Goal: Task Accomplishment & Management: Complete application form

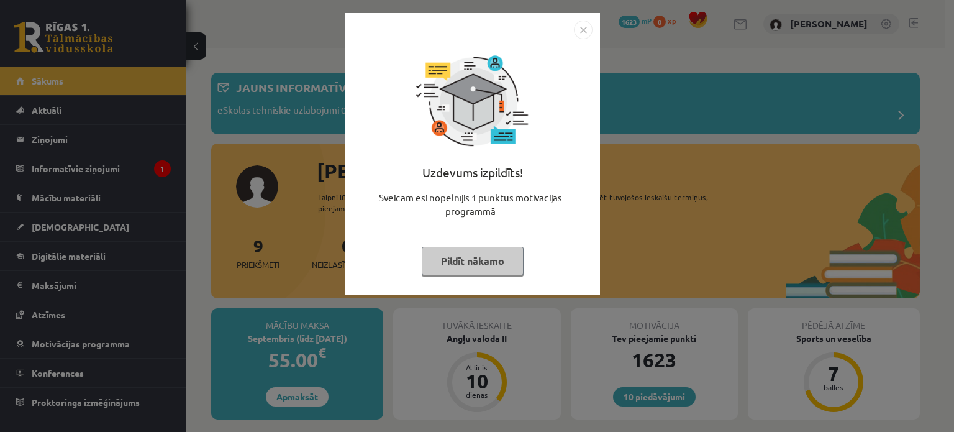
click at [493, 260] on button "Pildīt nākamo" at bounding box center [473, 261] width 102 height 29
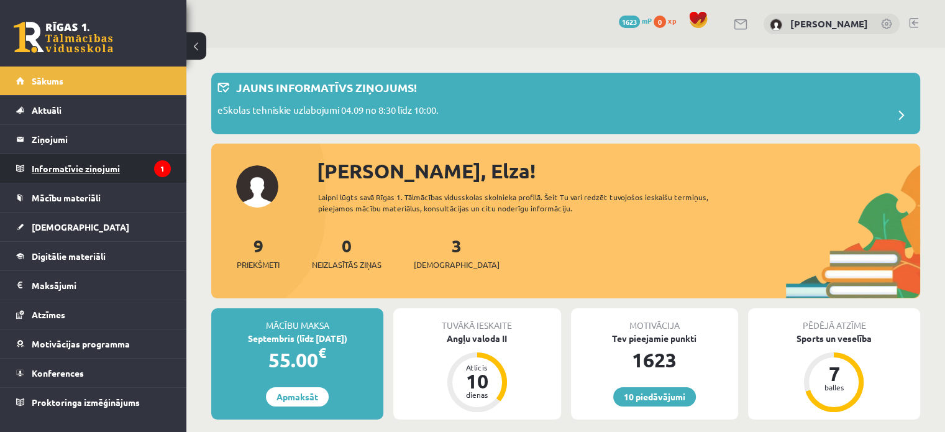
click at [76, 173] on legend "Informatīvie ziņojumi 1" at bounding box center [101, 168] width 139 height 29
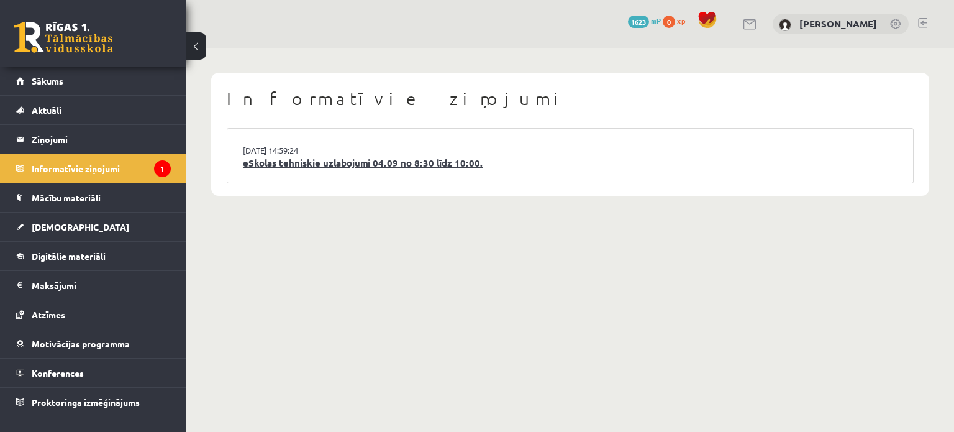
click at [280, 166] on link "eSkolas tehniskie uzlabojumi 04.09 no 8:30 līdz 10:00." at bounding box center [570, 163] width 655 height 14
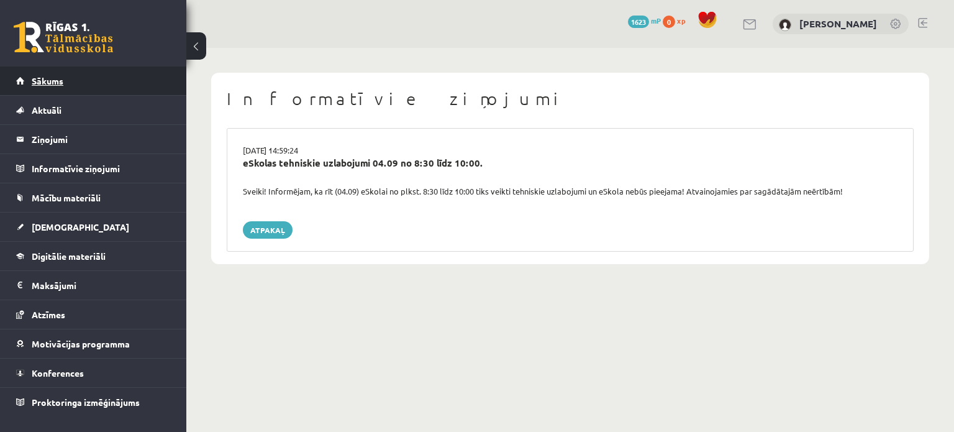
click at [78, 84] on link "Sākums" at bounding box center [93, 80] width 155 height 29
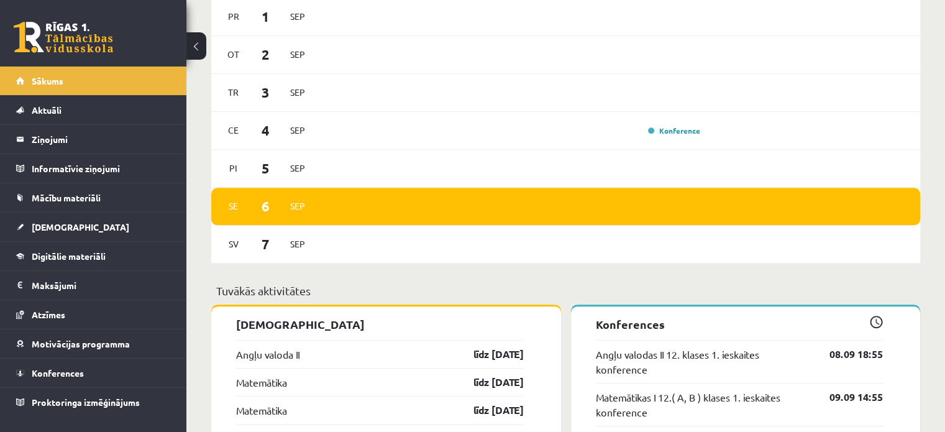
scroll to position [726, 0]
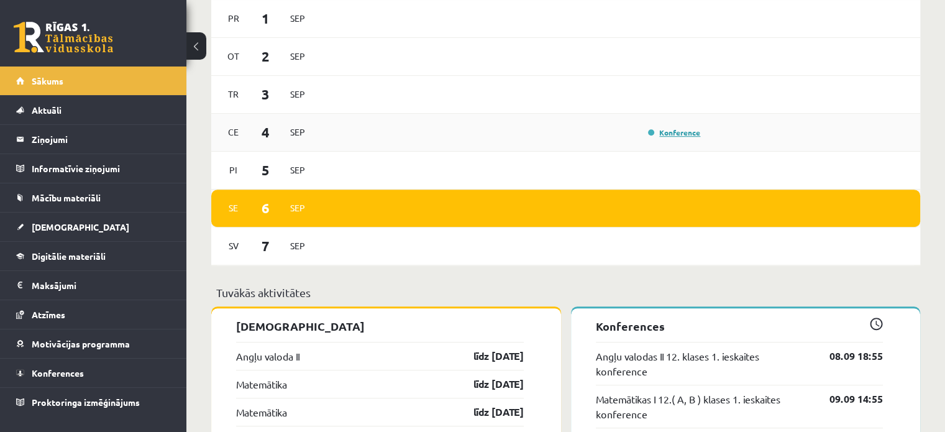
click at [663, 133] on link "Konference" at bounding box center [674, 132] width 52 height 10
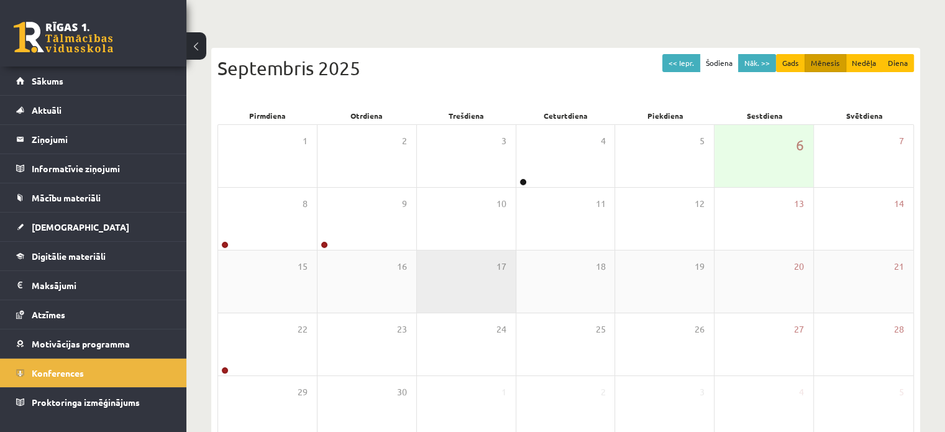
scroll to position [161, 0]
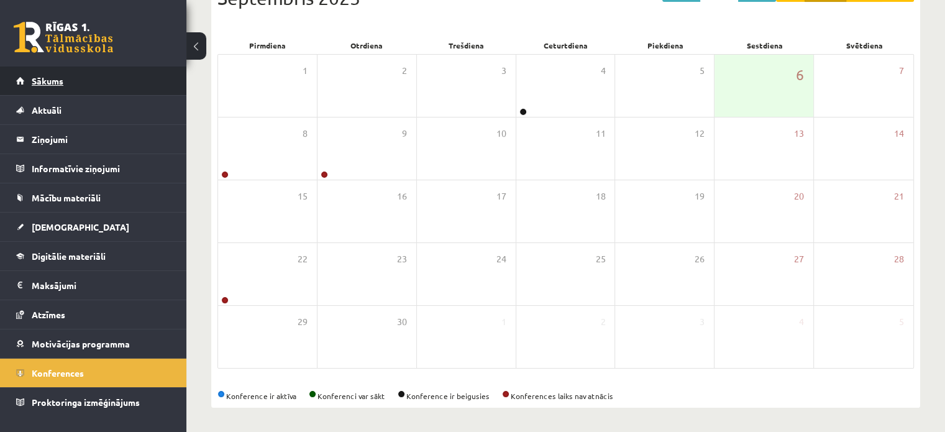
click at [55, 88] on link "Sākums" at bounding box center [93, 80] width 155 height 29
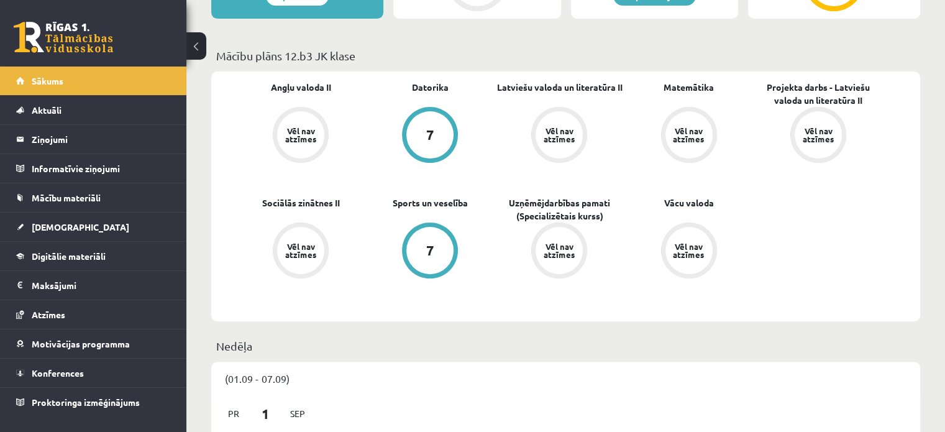
scroll to position [335, 0]
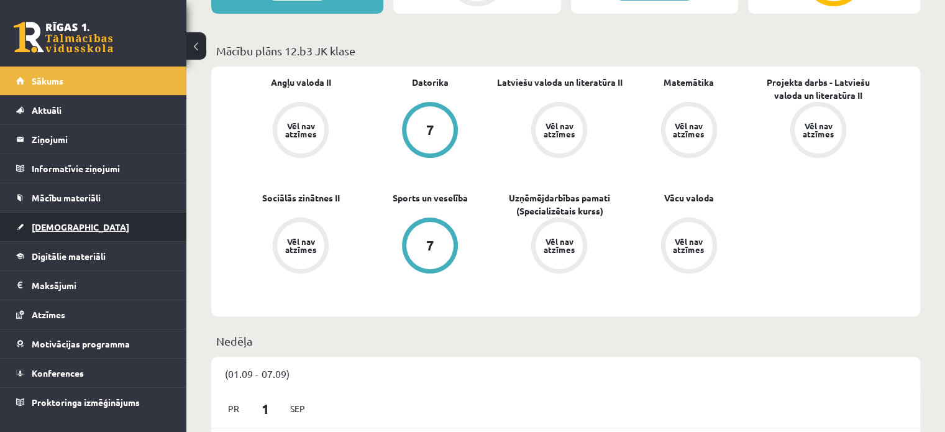
click at [86, 221] on link "[DEMOGRAPHIC_DATA]" at bounding box center [93, 226] width 155 height 29
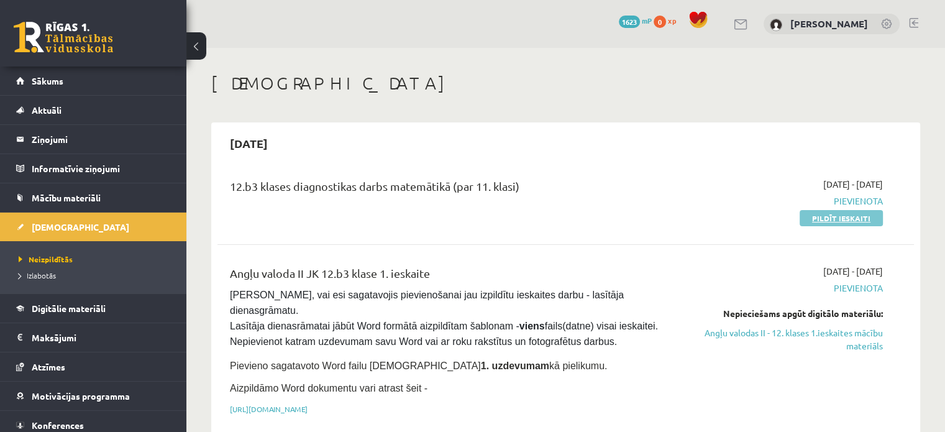
click at [821, 212] on link "Pildīt ieskaiti" at bounding box center [841, 218] width 83 height 16
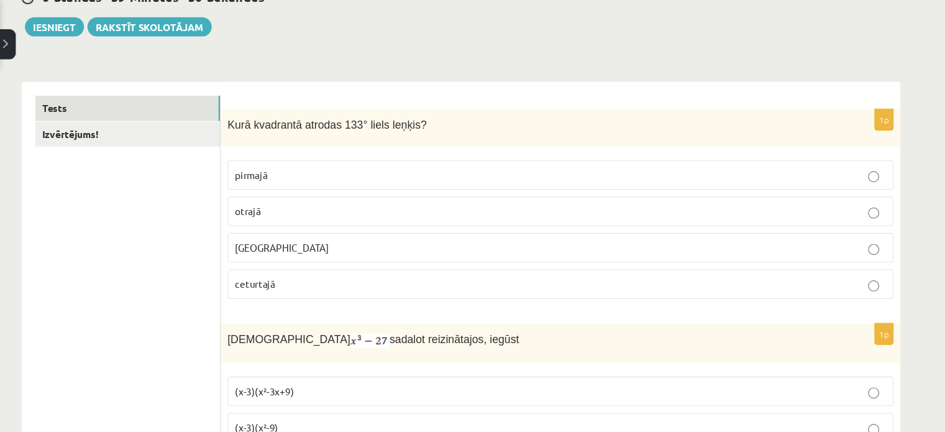
scroll to position [130, 0]
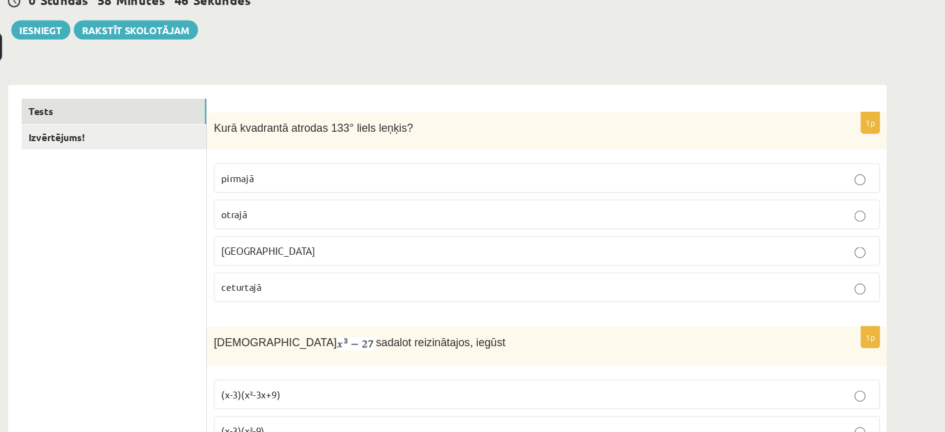
click at [301, 188] on label "otrajā" at bounding box center [562, 197] width 603 height 27
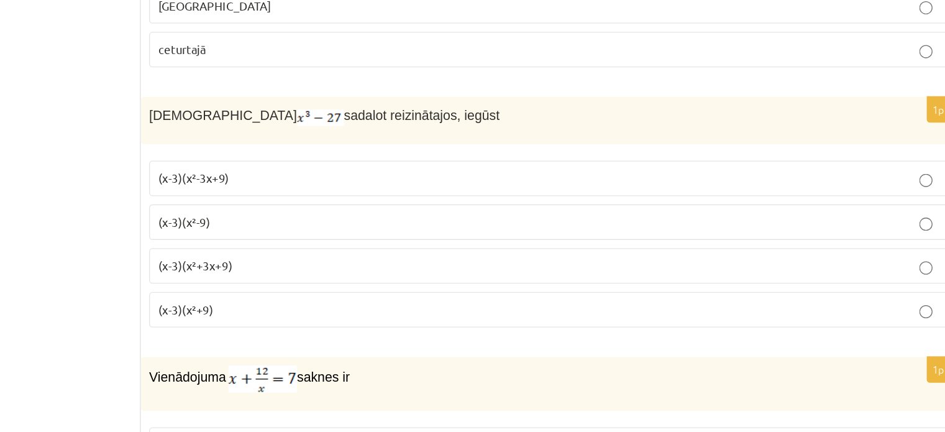
scroll to position [290, 0]
click at [403, 265] on p "(x-3)(x²+3x+9)" at bounding box center [562, 266] width 589 height 13
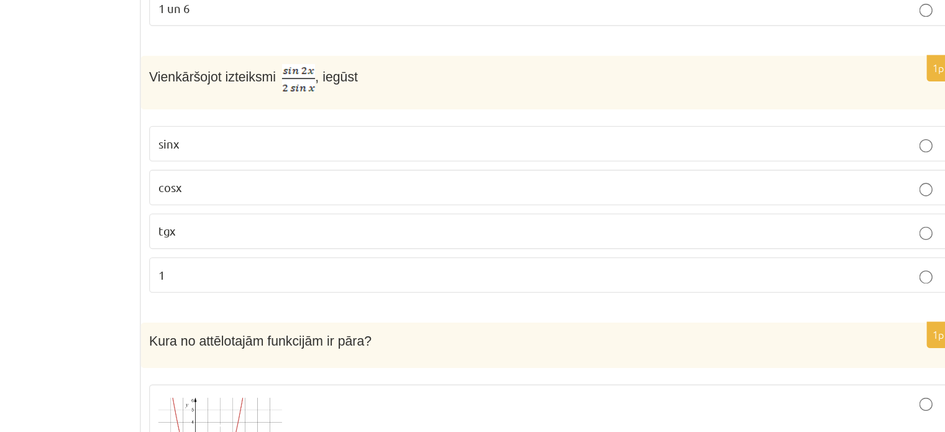
scroll to position [682, 0]
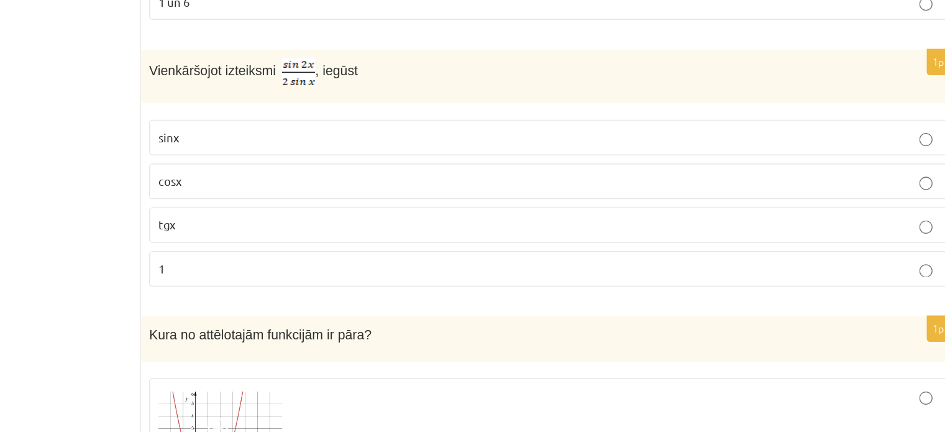
click at [343, 206] on p "sinx" at bounding box center [562, 210] width 589 height 13
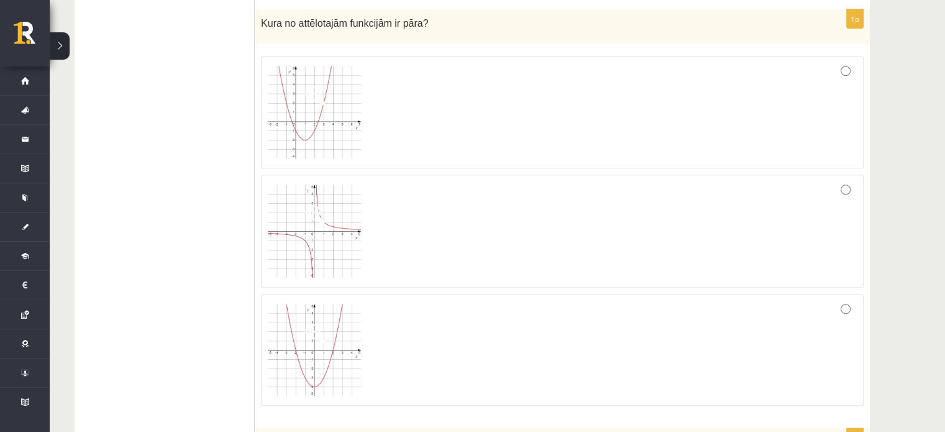
scroll to position [1018, 0]
click at [496, 318] on div at bounding box center [562, 348] width 589 height 98
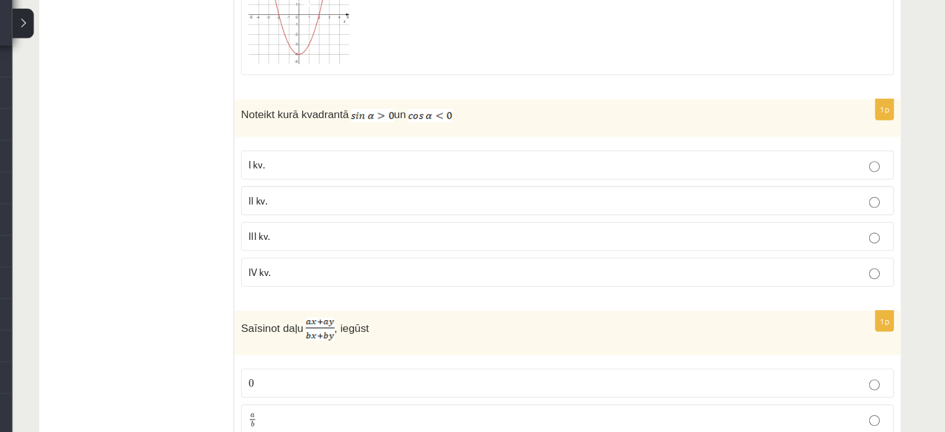
scroll to position [1329, 0]
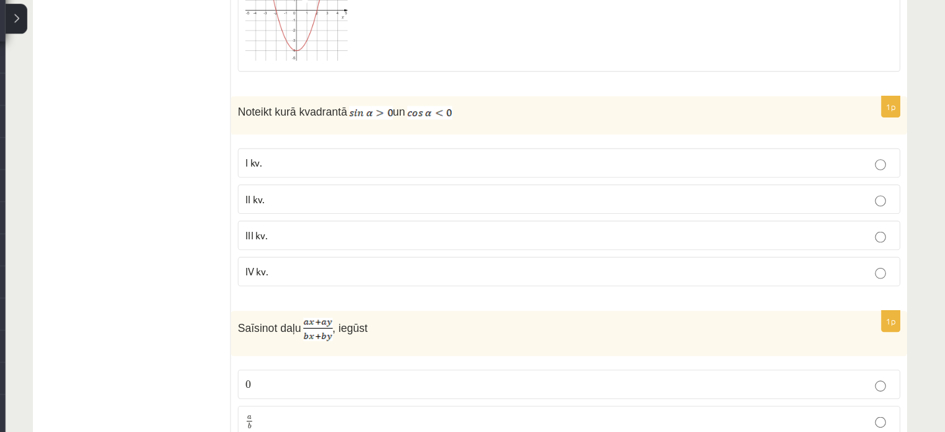
click at [430, 207] on p "II kv." at bounding box center [562, 209] width 589 height 13
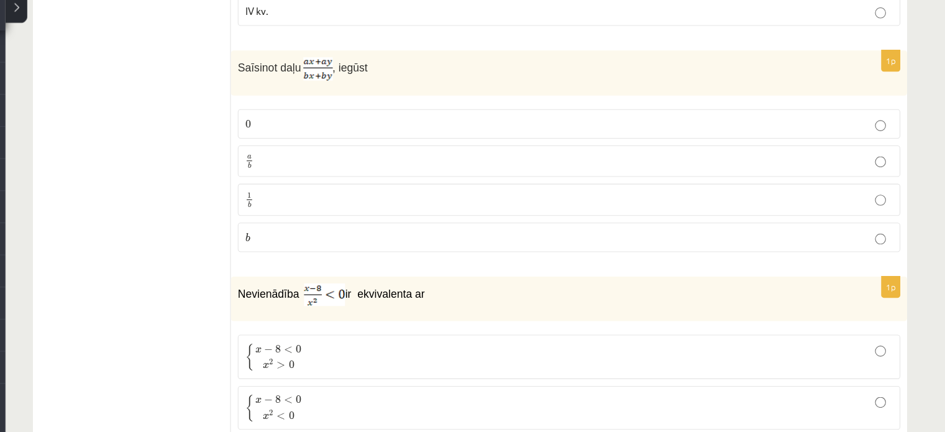
scroll to position [1556, 0]
click at [427, 188] on label "a b a b" at bounding box center [562, 184] width 603 height 29
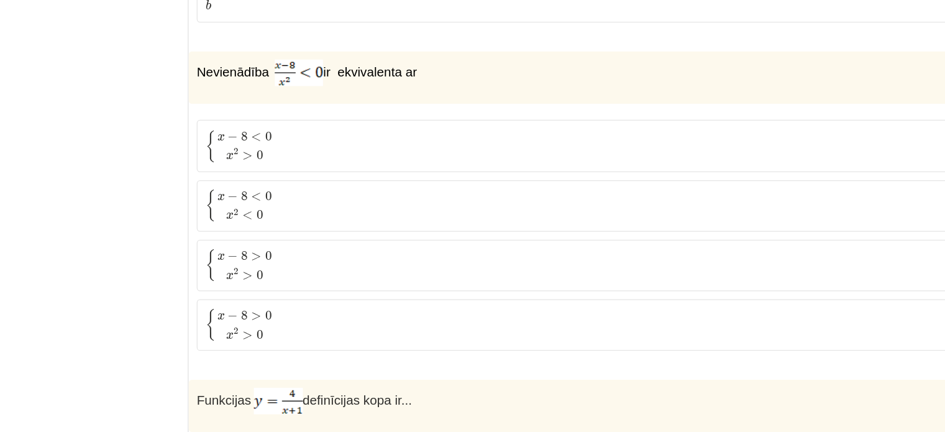
scroll to position [1799, 0]
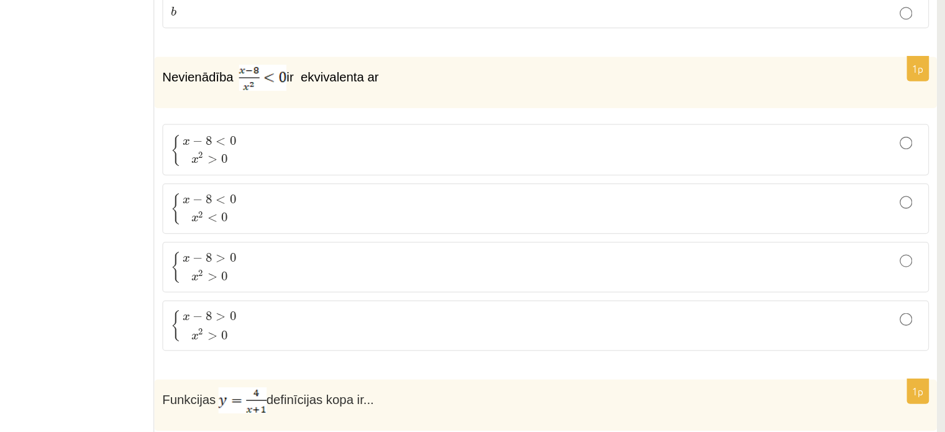
click at [363, 123] on p "{ x − 8 < 0 x 2 > 0 { x − 8 < 0 x 2 > 0" at bounding box center [562, 119] width 589 height 26
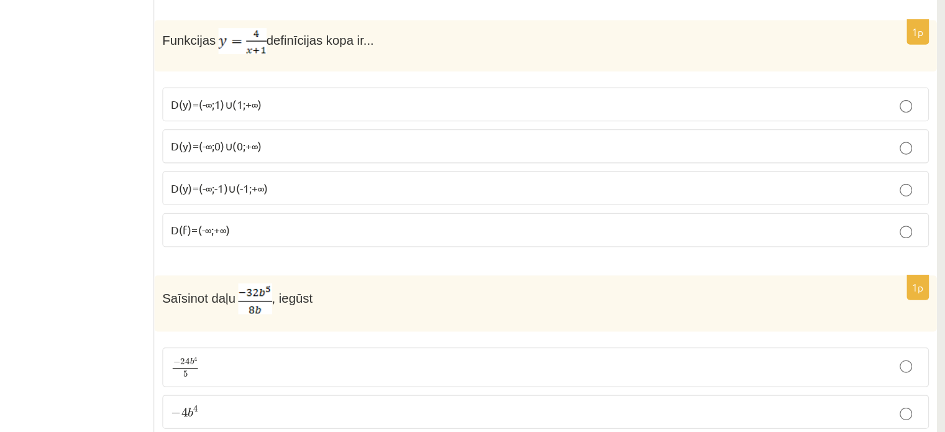
scroll to position [1992, 0]
click at [388, 240] on label "D(y)=(-∞;-1)∪(-1;+∞)" at bounding box center [562, 239] width 603 height 27
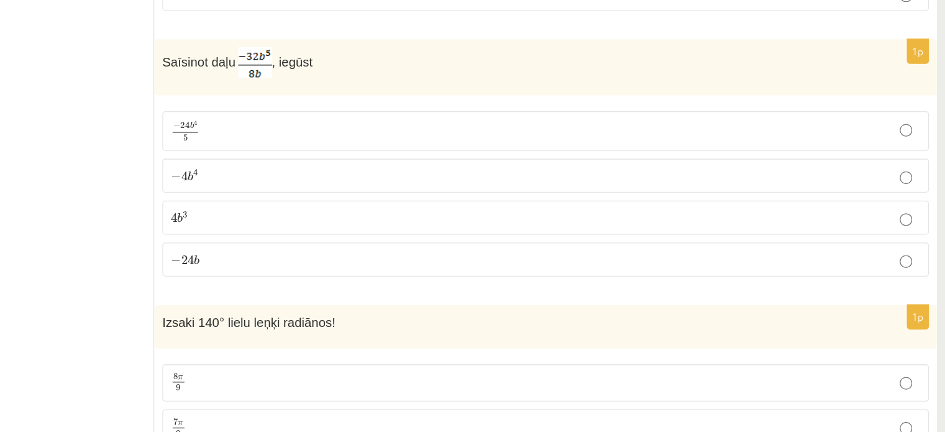
scroll to position [2177, 0]
click at [388, 237] on fieldset "− 24 b 4 5 − 24 b 4 5 − 4 b 4 − 4 b 4 4 b 3 4 b 3 − 24 b − 24 b" at bounding box center [562, 243] width 603 height 140
click at [391, 226] on label "− 4 b 4 − 4 b 4" at bounding box center [562, 229] width 603 height 27
click at [393, 223] on p "− 4 b 4 − 4 b 4" at bounding box center [562, 229] width 589 height 13
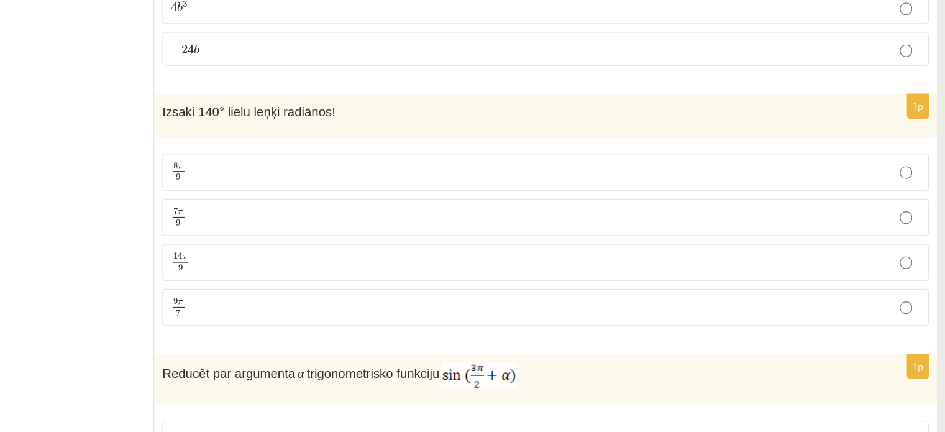
scroll to position [2343, 0]
click at [355, 259] on label "7 π 9 7 π 9" at bounding box center [562, 262] width 603 height 29
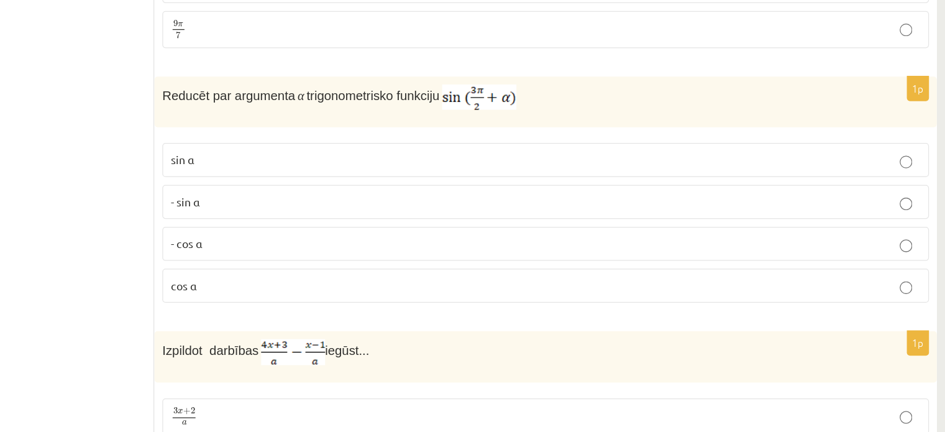
scroll to position [2563, 0]
click at [335, 242] on p "- sin ⁡α" at bounding box center [562, 248] width 589 height 13
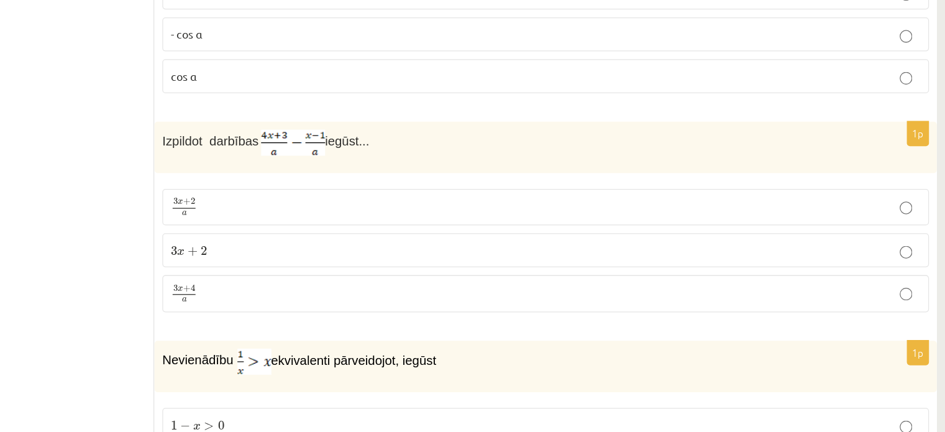
scroll to position [2726, 0]
click at [377, 314] on p "3 x + 4 a 3 x + 4 a" at bounding box center [562, 322] width 589 height 16
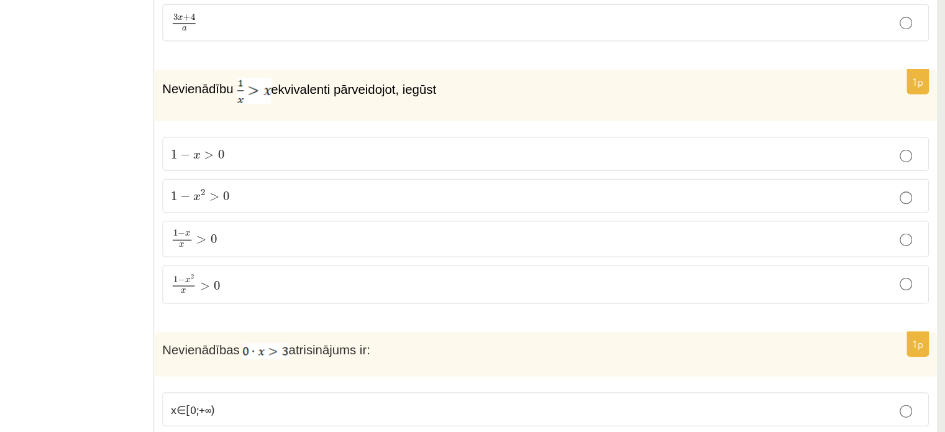
scroll to position [2940, 0]
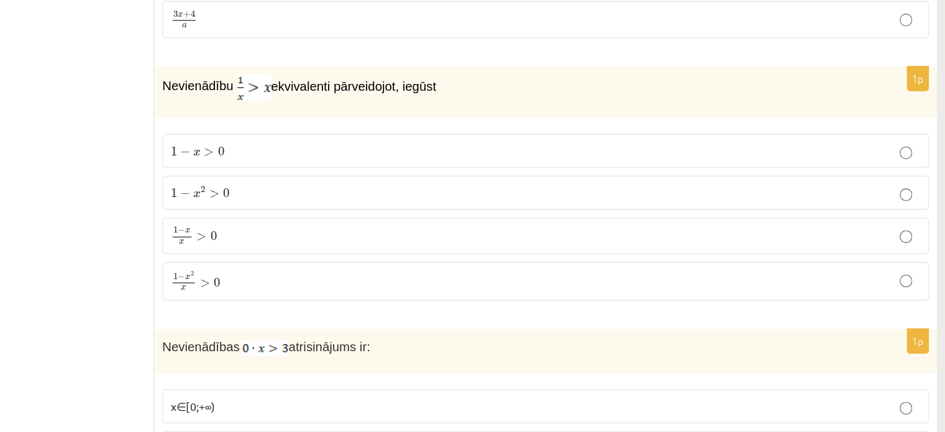
click at [372, 209] on fieldset "1 − x > 0 1 − x > 0 1 − x 2 > 0 1 − x 2 > 0 1 − x x > 0 1 − x x > 0 1 − x 2 x >…" at bounding box center [562, 261] width 603 height 141
click at [372, 212] on fieldset "1 − x > 0 1 − x > 0 1 − x 2 > 0 1 − x 2 > 0 1 − x x > 0 1 − x x > 0 1 − x 2 x >…" at bounding box center [562, 261] width 603 height 141
drag, startPoint x: 372, startPoint y: 212, endPoint x: 368, endPoint y: 203, distance: 10.0
click at [368, 203] on fieldset "1 − x > 0 1 − x > 0 1 − x 2 > 0 1 − x 2 > 0 1 − x x > 0 1 − x x > 0 1 − x 2 x >…" at bounding box center [562, 261] width 603 height 141
click at [368, 203] on label "1 − x > 0 1 − x > 0" at bounding box center [562, 211] width 603 height 27
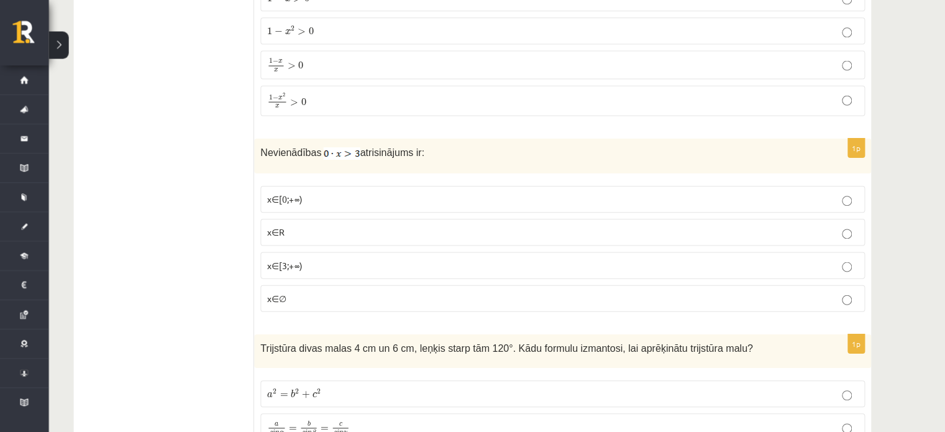
scroll to position [3152, 0]
click at [370, 292] on p "x∈∅" at bounding box center [562, 298] width 589 height 13
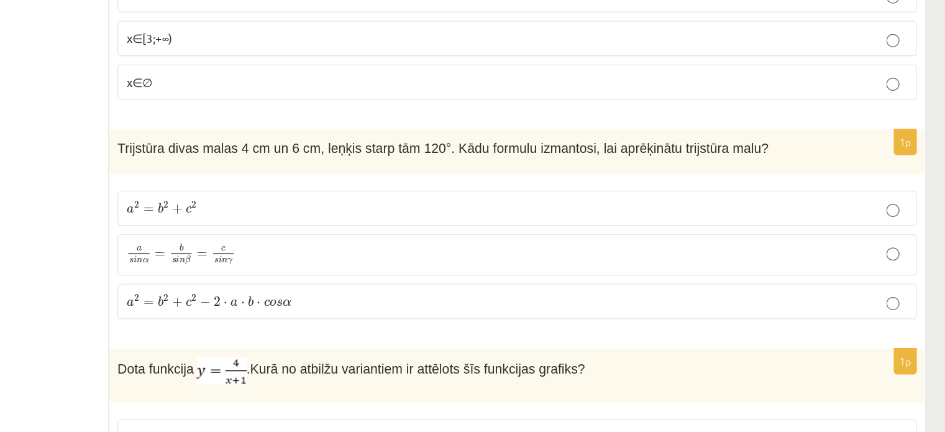
scroll to position [3379, 0]
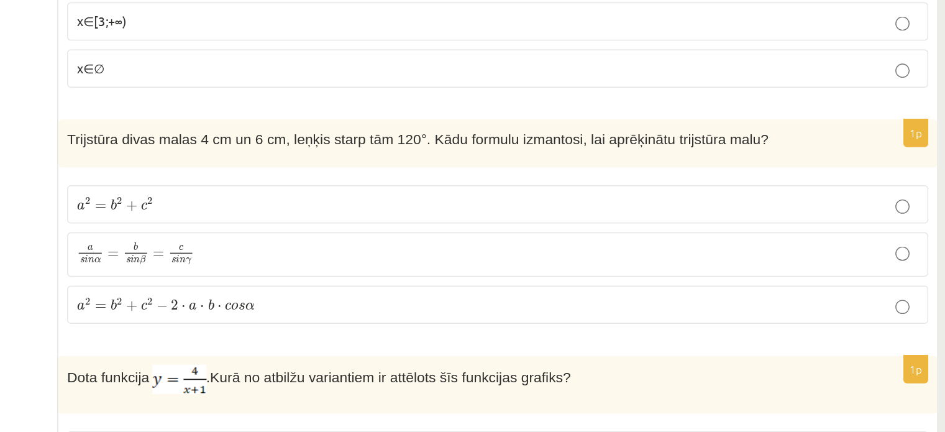
click at [777, 230] on p "a 2 = b 2 + c 2 − 2 ⋅ a ⋅ b ⋅ c o s α a 2 = b 2 + c 2 − 2 ⋅ a ⋅ b ⋅ c o s α" at bounding box center [562, 236] width 589 height 13
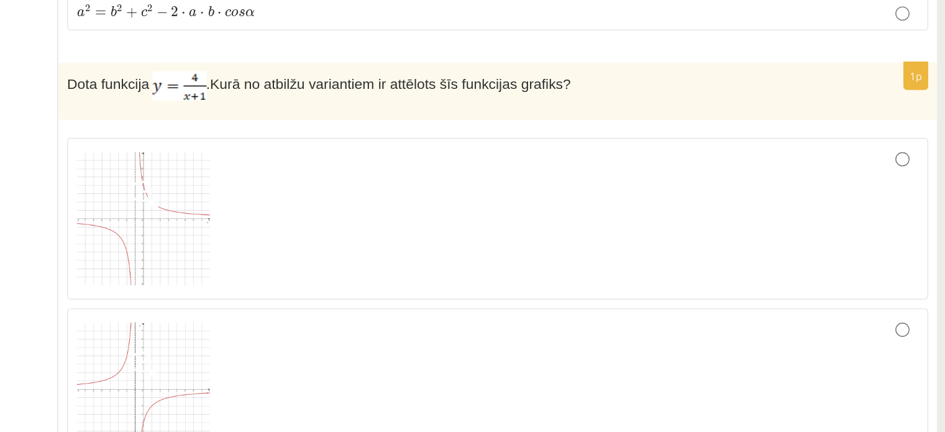
scroll to position [3608, 0]
click at [345, 169] on img at bounding box center [314, 153] width 93 height 93
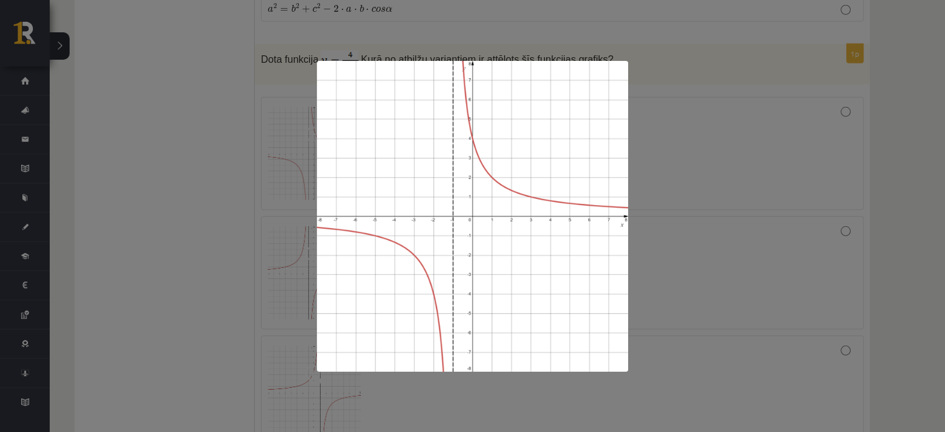
click at [914, 241] on div at bounding box center [472, 216] width 945 height 432
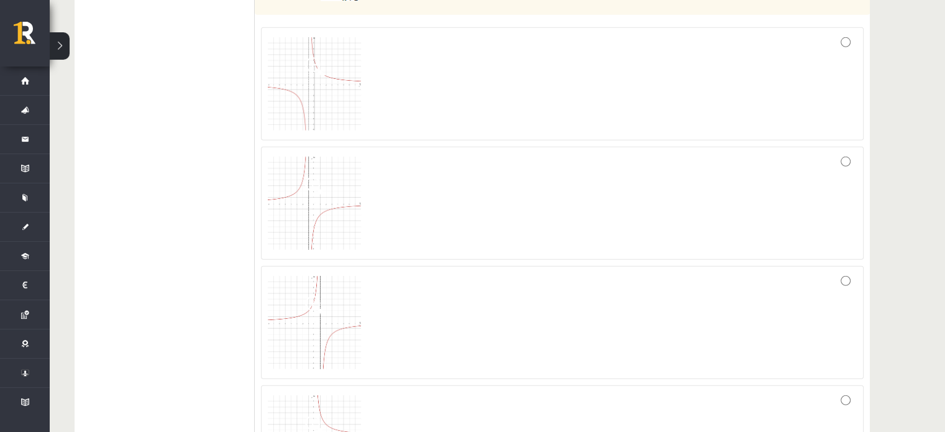
scroll to position [3678, 0]
click at [308, 82] on img at bounding box center [314, 83] width 93 height 93
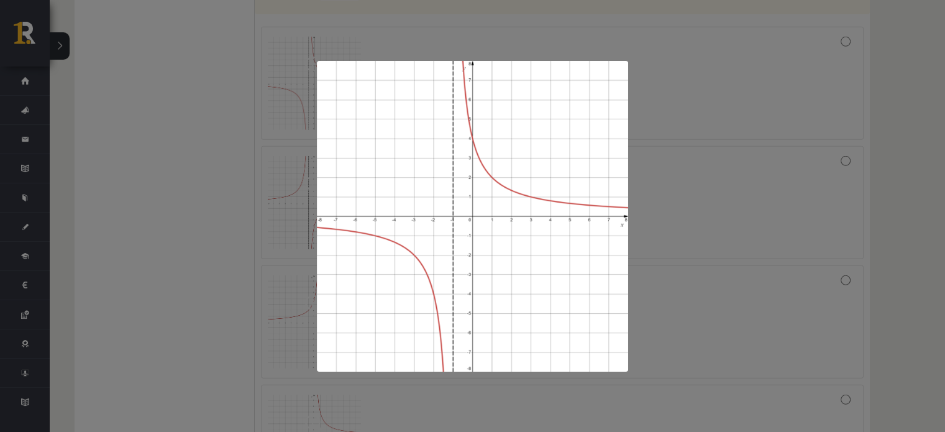
click at [638, 150] on div at bounding box center [472, 216] width 945 height 432
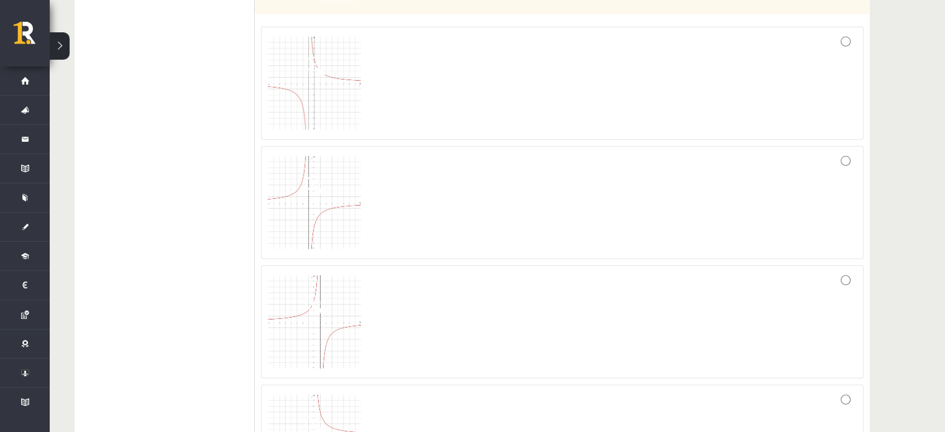
click at [337, 184] on img at bounding box center [314, 202] width 93 height 93
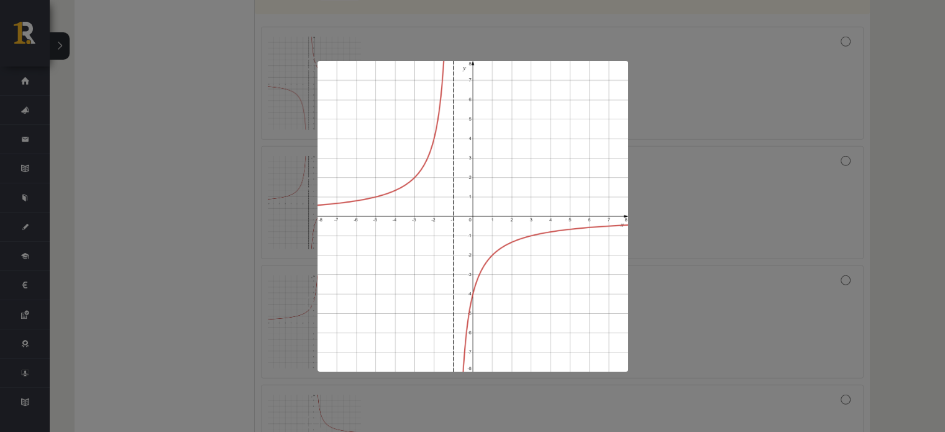
click at [716, 170] on div at bounding box center [472, 216] width 945 height 432
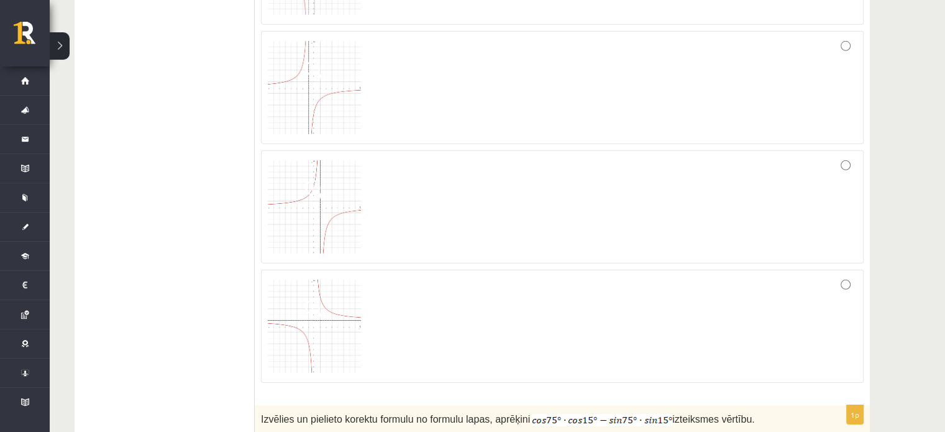
scroll to position [3793, 0]
click at [336, 296] on img at bounding box center [314, 325] width 93 height 93
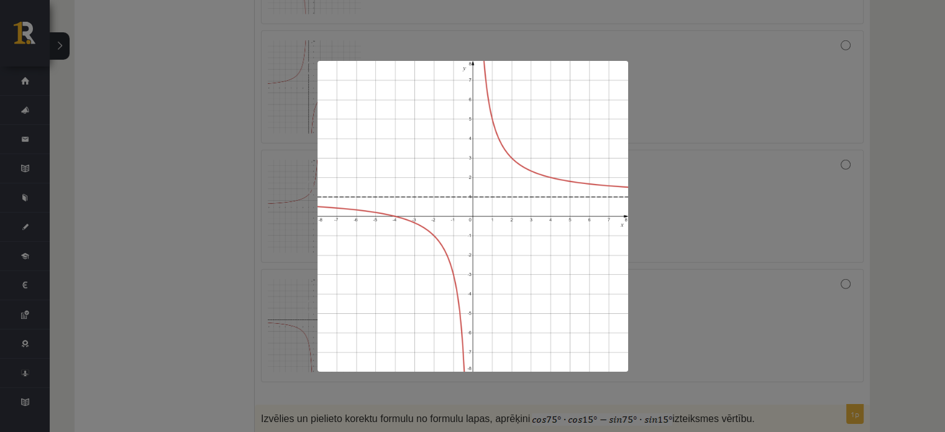
click at [919, 141] on div at bounding box center [472, 216] width 945 height 432
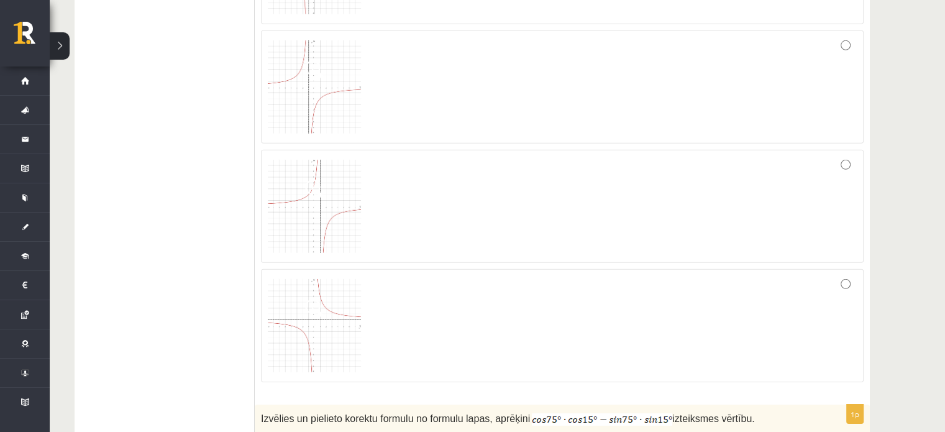
click at [838, 276] on div at bounding box center [562, 325] width 589 height 99
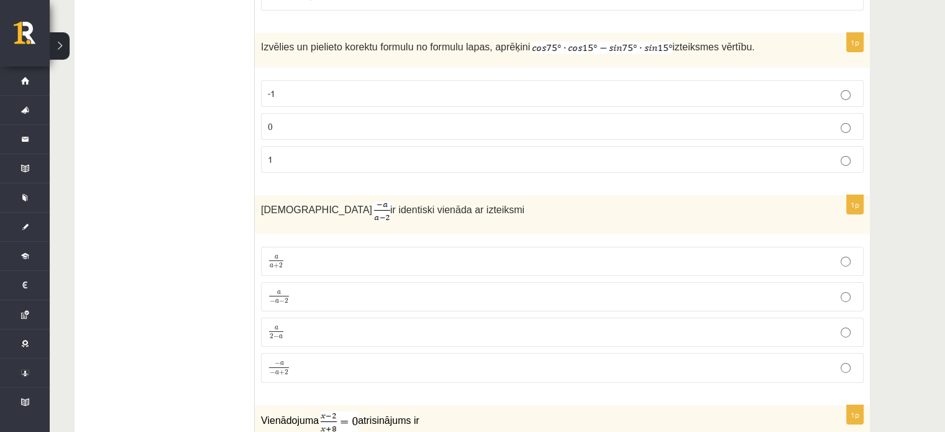
scroll to position [4165, 0]
click at [746, 117] on label "0" at bounding box center [562, 125] width 603 height 27
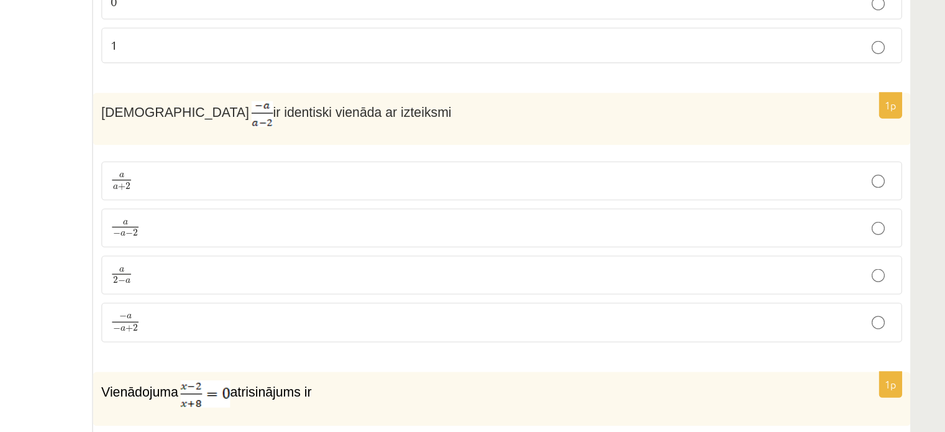
scroll to position [4261, 0]
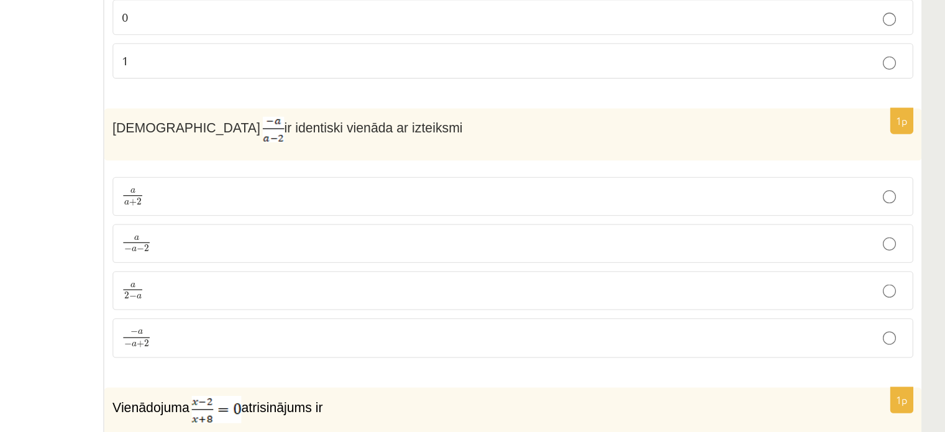
click at [525, 157] on p "a a + 2 a a + 2" at bounding box center [562, 165] width 589 height 16
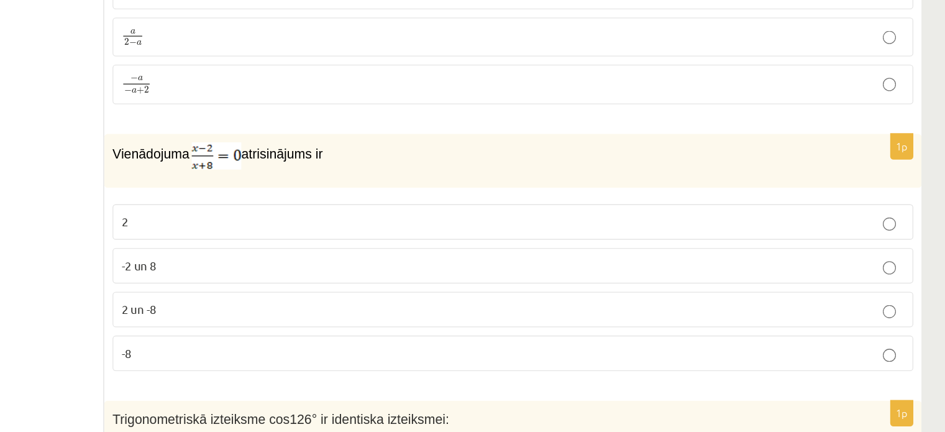
scroll to position [4364, 0]
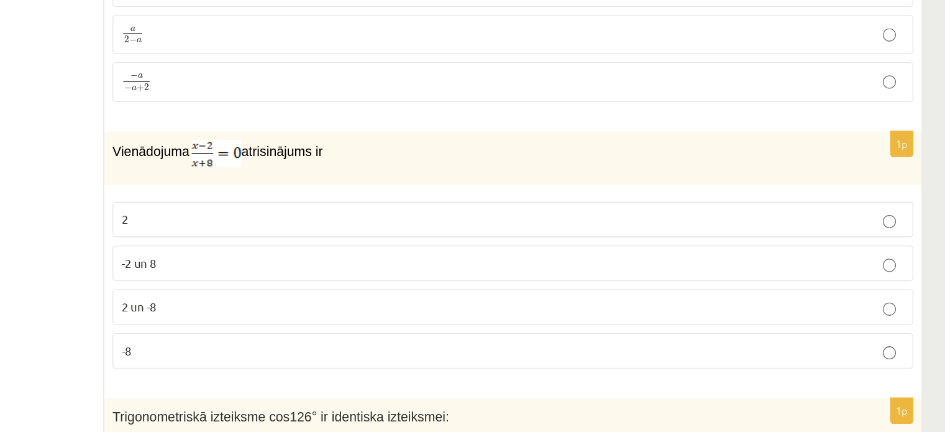
click at [514, 298] on p "-2 un 8" at bounding box center [562, 304] width 589 height 13
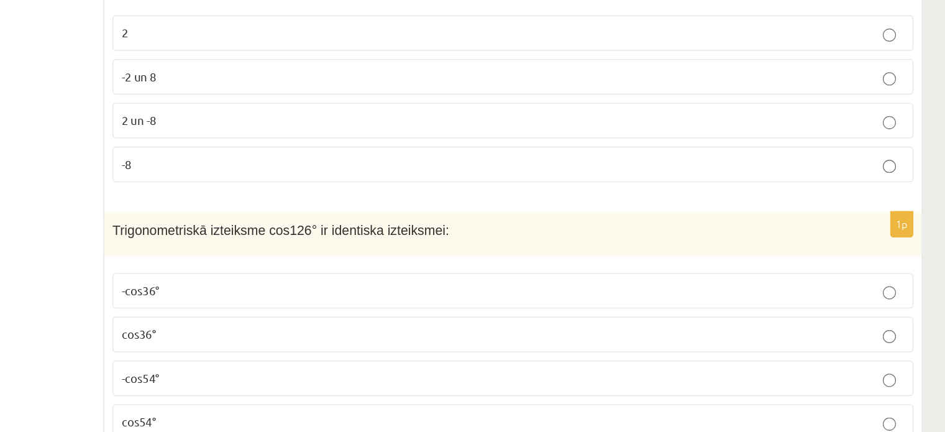
scroll to position [4563, 0]
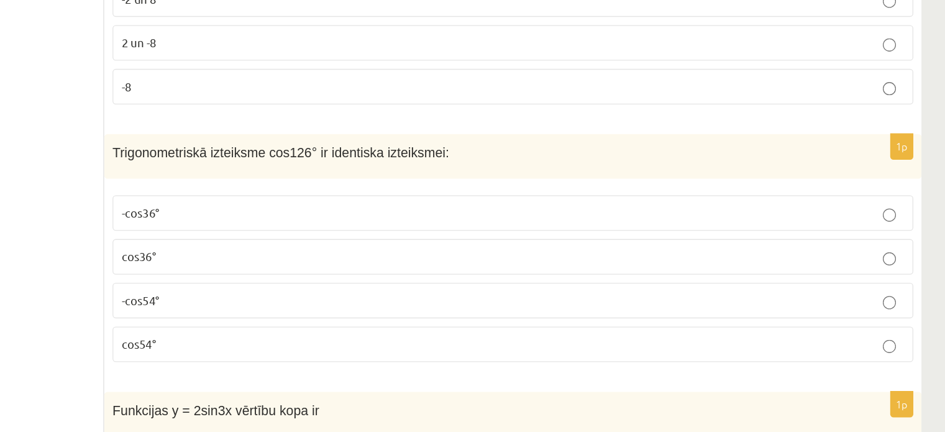
click at [340, 326] on p "-cos54°" at bounding box center [562, 332] width 589 height 13
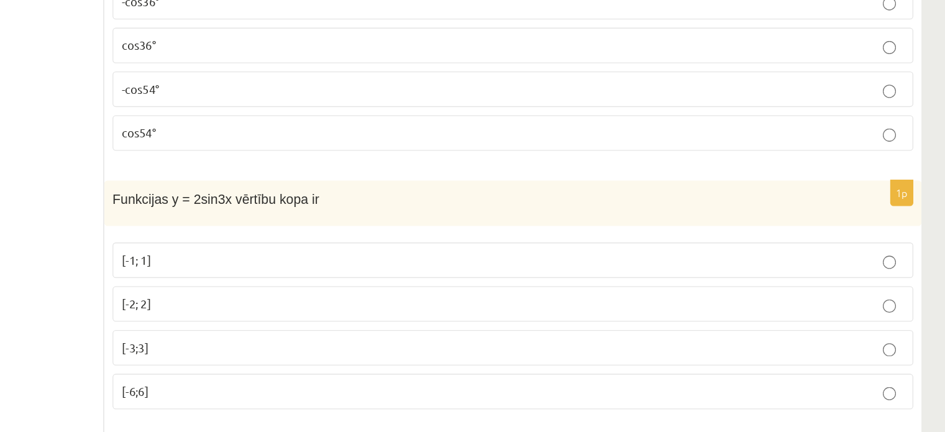
scroll to position [4801, 0]
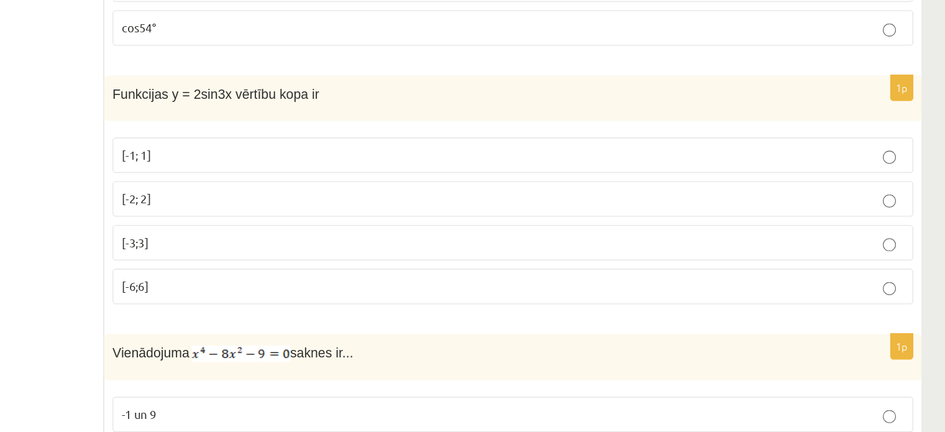
click at [337, 309] on label "[-6;6]" at bounding box center [562, 322] width 603 height 27
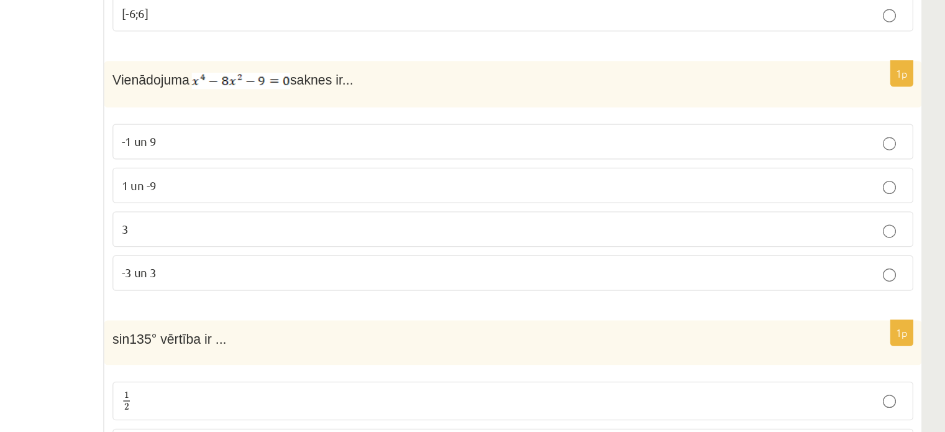
scroll to position [5048, 0]
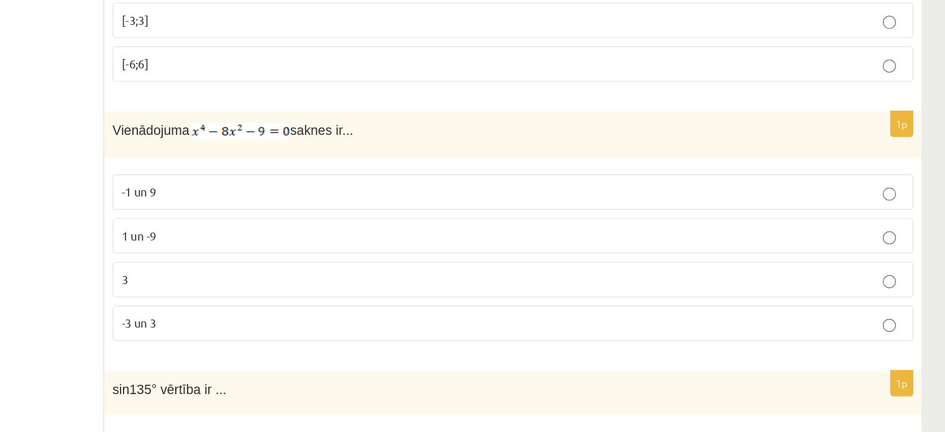
click at [303, 165] on p "-1 un 9" at bounding box center [562, 171] width 589 height 13
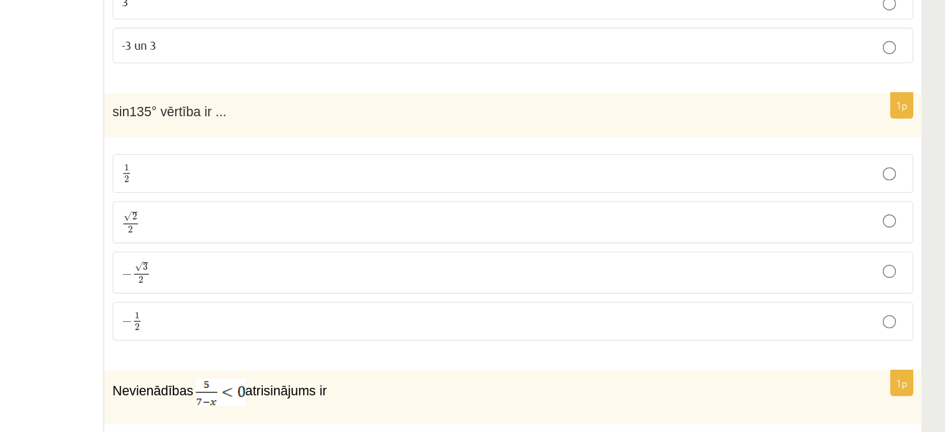
scroll to position [5179, 0]
click at [351, 263] on p "√ 2 2 2 2" at bounding box center [562, 272] width 589 height 18
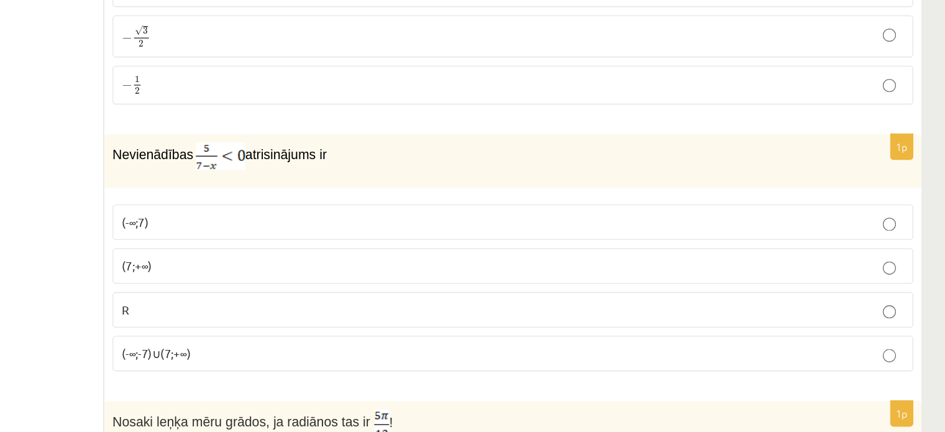
scroll to position [5356, 0]
click at [327, 260] on label "(-∞;7)" at bounding box center [562, 273] width 603 height 27
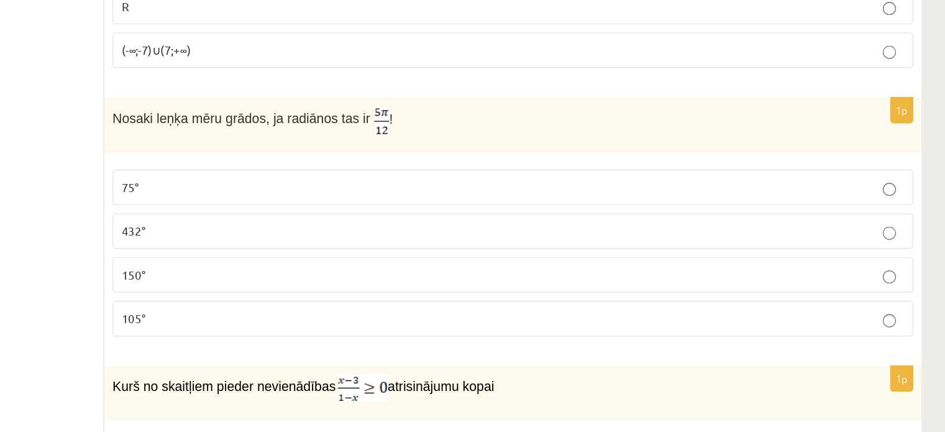
scroll to position [5584, 0]
click at [385, 240] on p "75°" at bounding box center [562, 246] width 589 height 13
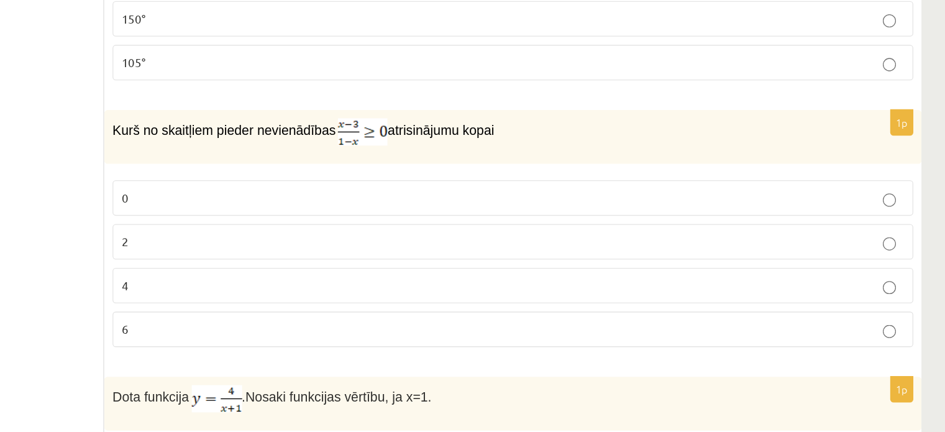
scroll to position [5781, 0]
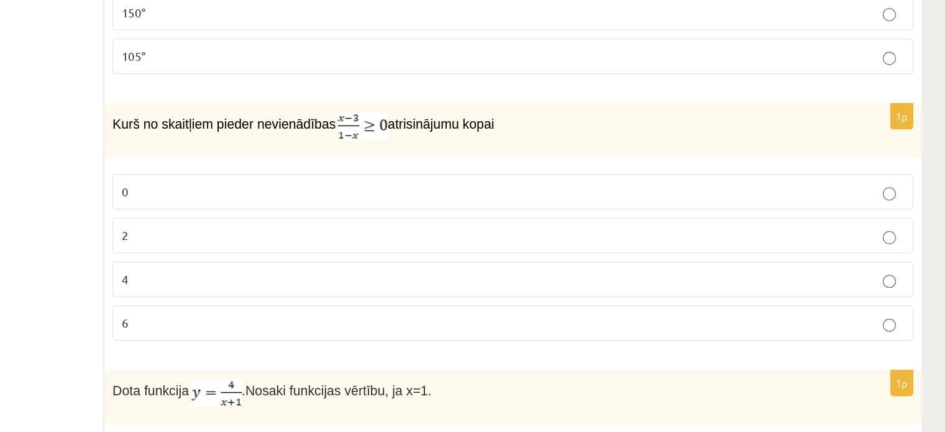
click at [377, 277] on p "2" at bounding box center [562, 283] width 589 height 13
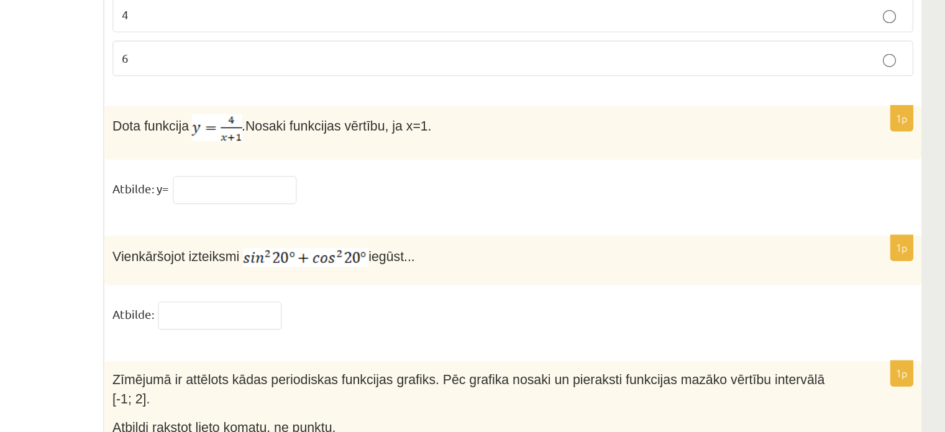
scroll to position [5980, 0]
click at [363, 239] on input "text" at bounding box center [352, 249] width 93 height 21
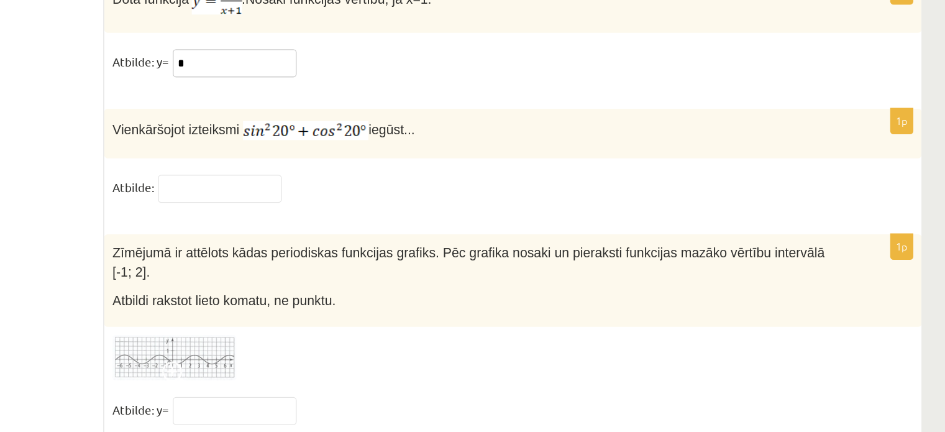
type input "*"
click at [363, 238] on input "text" at bounding box center [341, 248] width 93 height 21
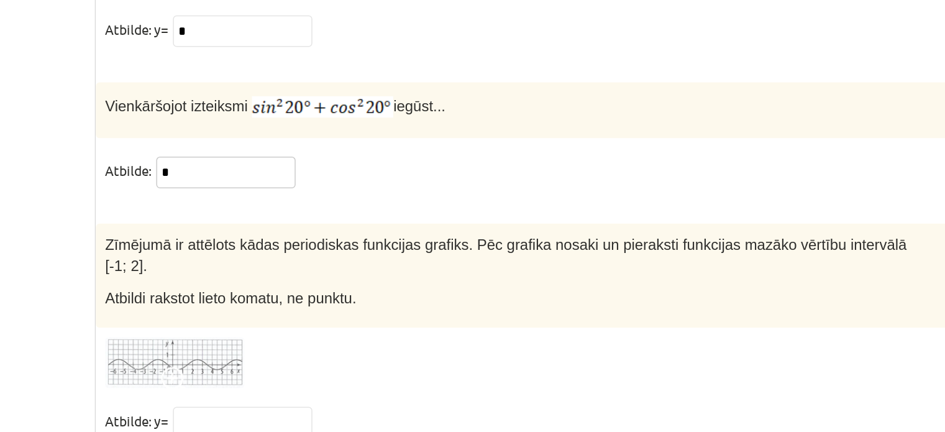
scroll to position [6075, 0]
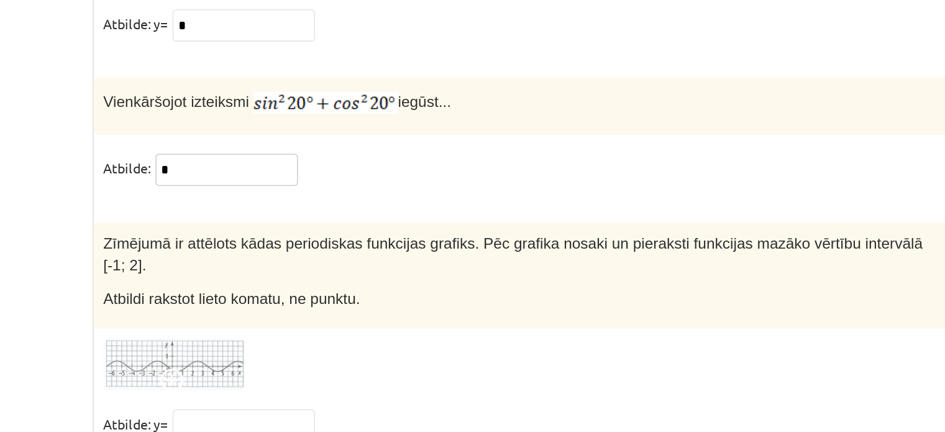
type input "*"
click at [306, 379] on span at bounding box center [308, 389] width 20 height 20
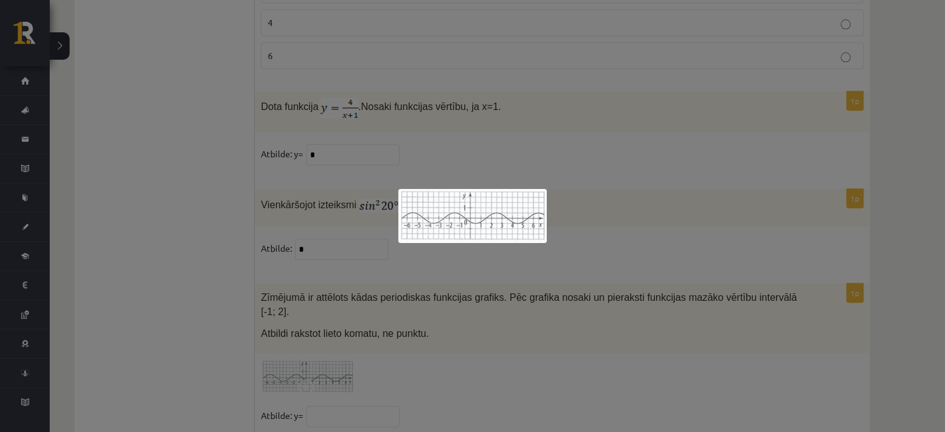
click at [397, 397] on div at bounding box center [472, 216] width 945 height 432
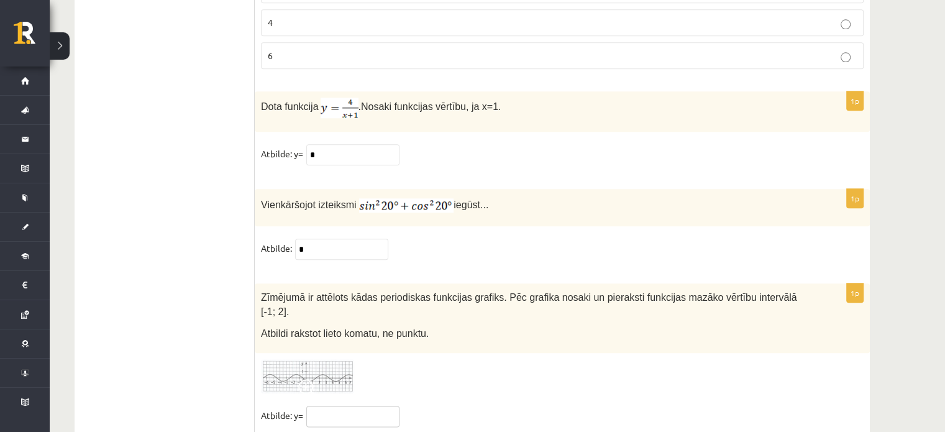
click at [354, 406] on input "text" at bounding box center [352, 416] width 93 height 21
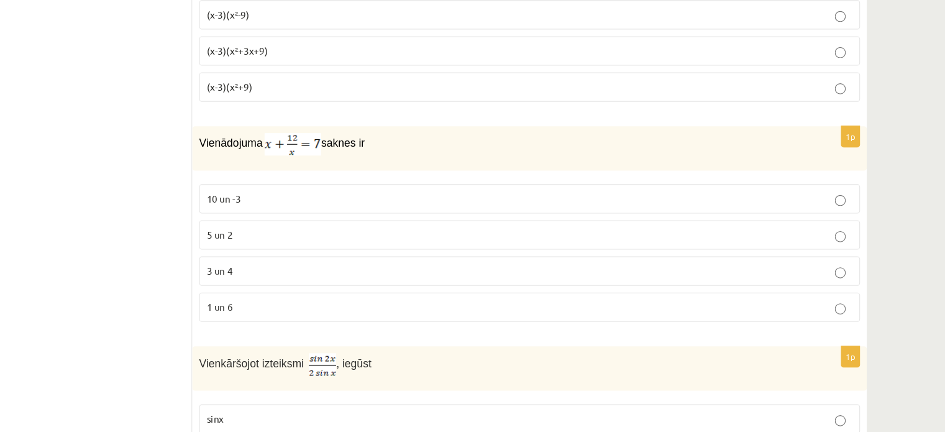
scroll to position [510, 0]
type input "***"
click at [329, 219] on label "5 un 2" at bounding box center [562, 214] width 603 height 27
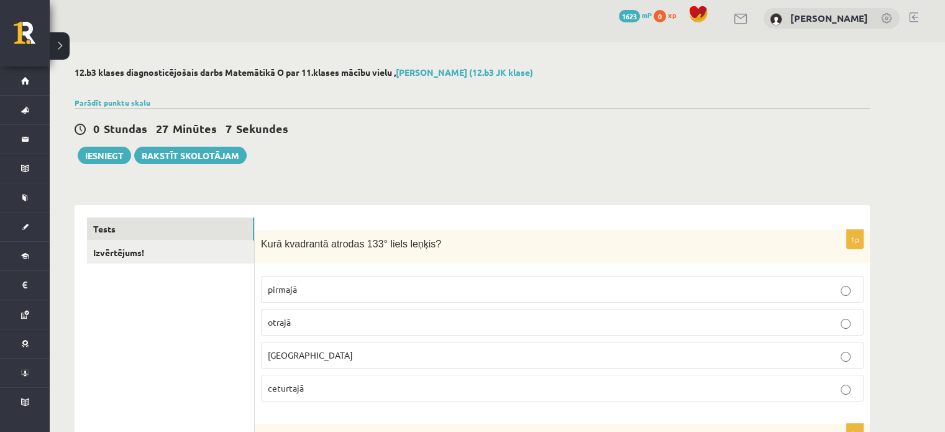
scroll to position [0, 0]
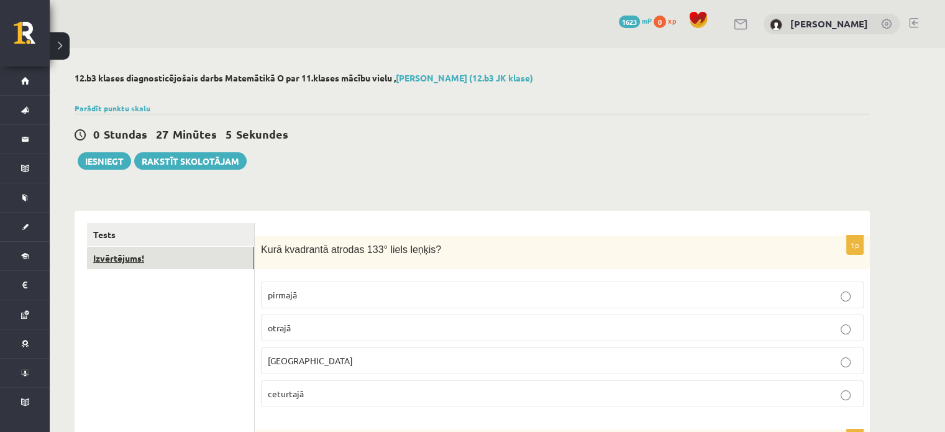
click at [178, 265] on link "Izvērtējums!" at bounding box center [170, 258] width 167 height 23
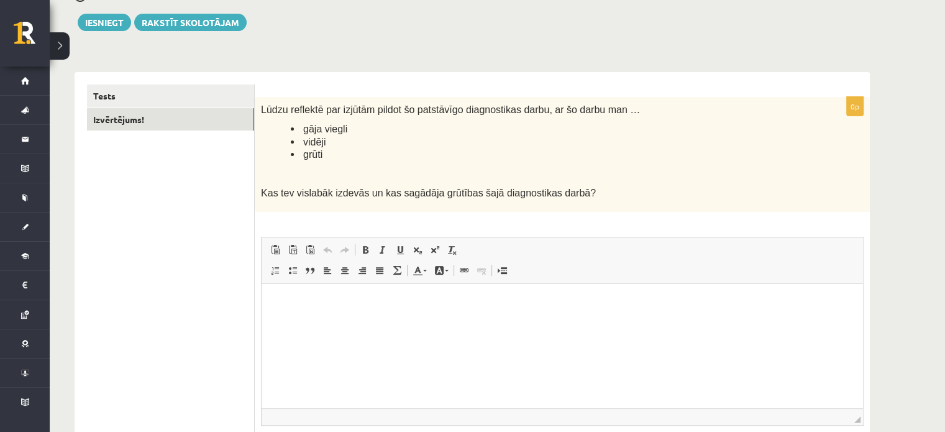
scroll to position [160, 0]
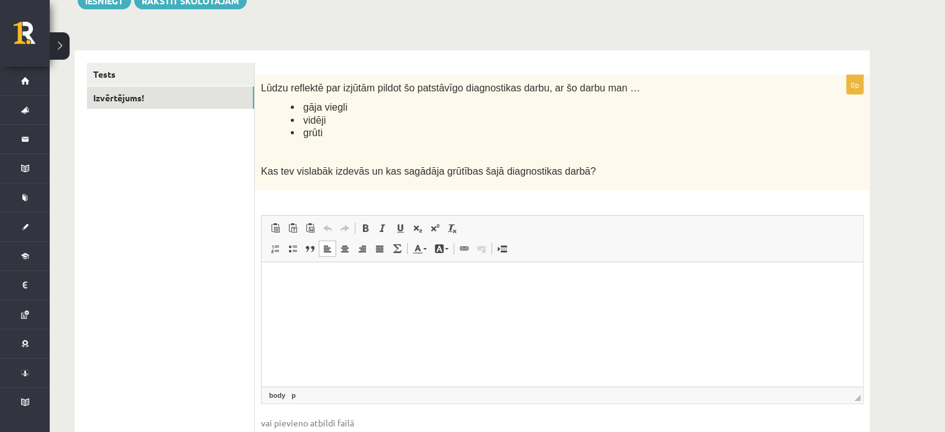
click at [463, 300] on html at bounding box center [562, 281] width 601 height 38
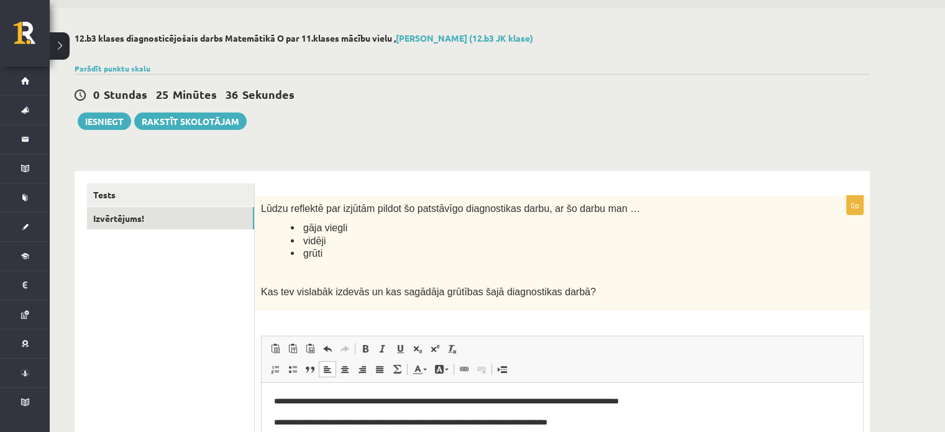
scroll to position [39, 0]
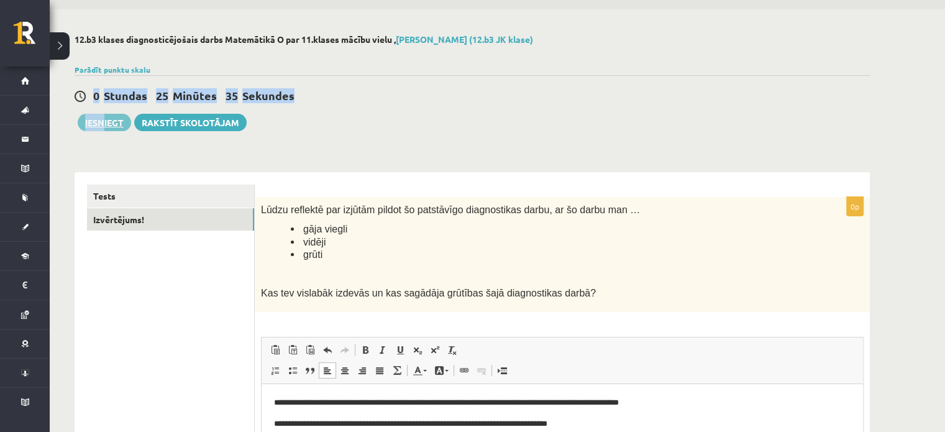
drag, startPoint x: 104, startPoint y: 107, endPoint x: 107, endPoint y: 119, distance: 11.5
click at [107, 119] on div "0 Stundas 25 Minūtes 35 Sekundes Ieskaite saglabāta! Iesniegt Rakstīt skolotājam" at bounding box center [472, 103] width 795 height 56
click at [107, 119] on button "Iesniegt" at bounding box center [104, 122] width 53 height 17
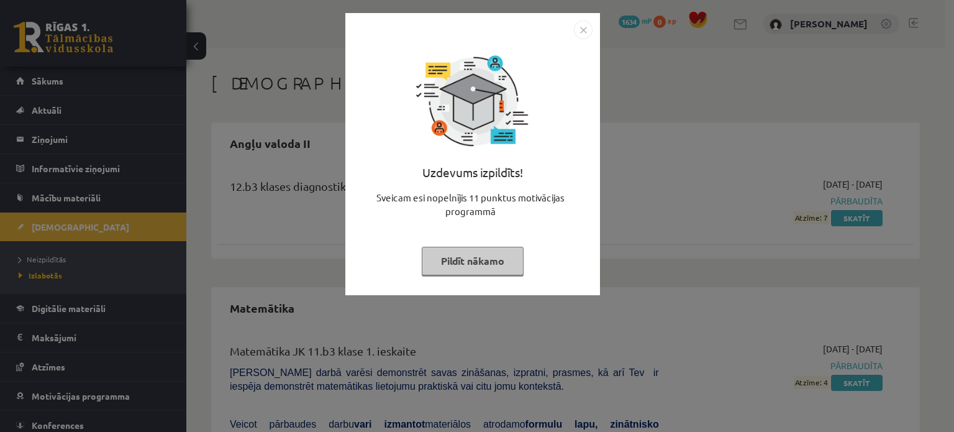
click at [496, 262] on button "Pildīt nākamo" at bounding box center [473, 261] width 102 height 29
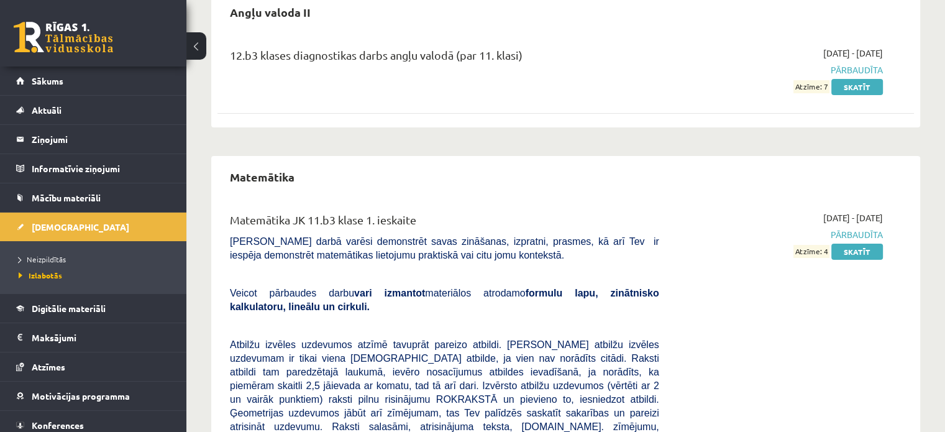
scroll to position [134, 0]
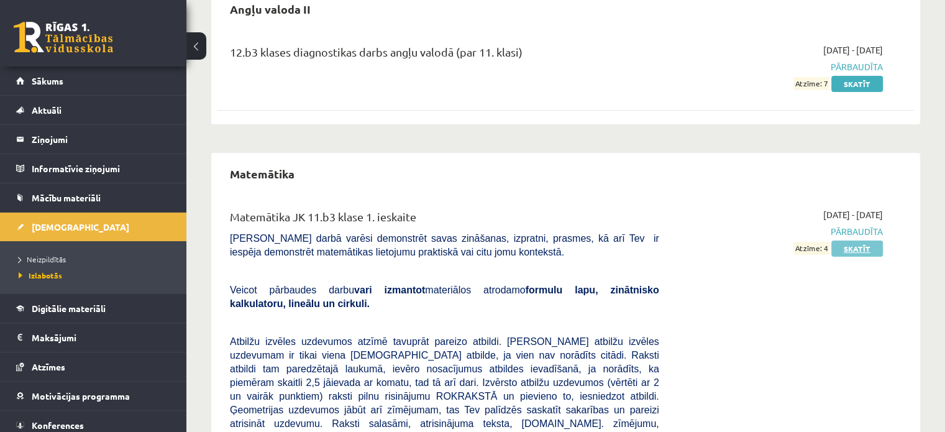
click at [856, 243] on link "Skatīt" at bounding box center [857, 248] width 52 height 16
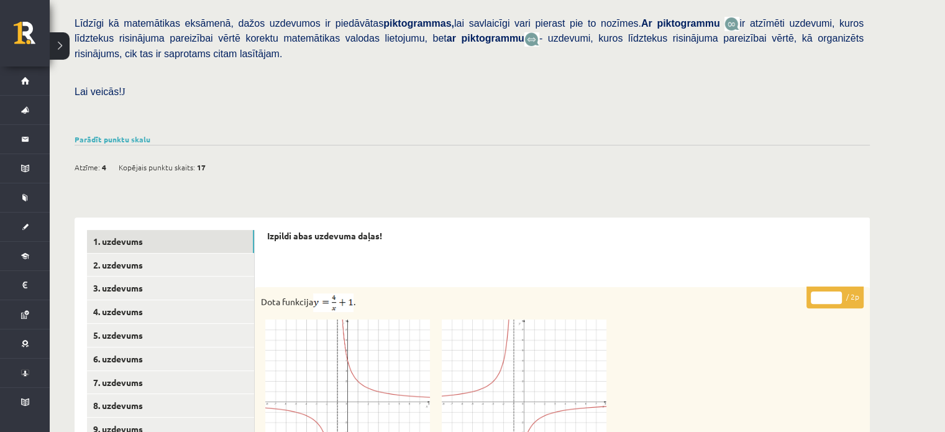
scroll to position [337, 0]
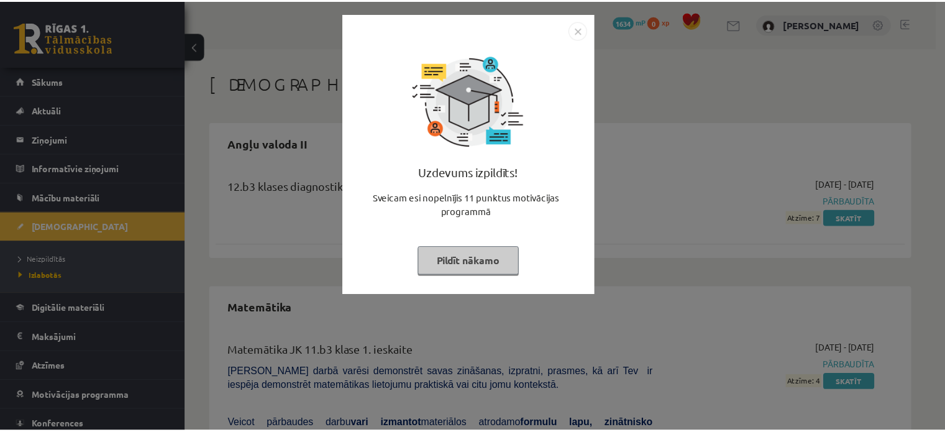
scroll to position [126, 0]
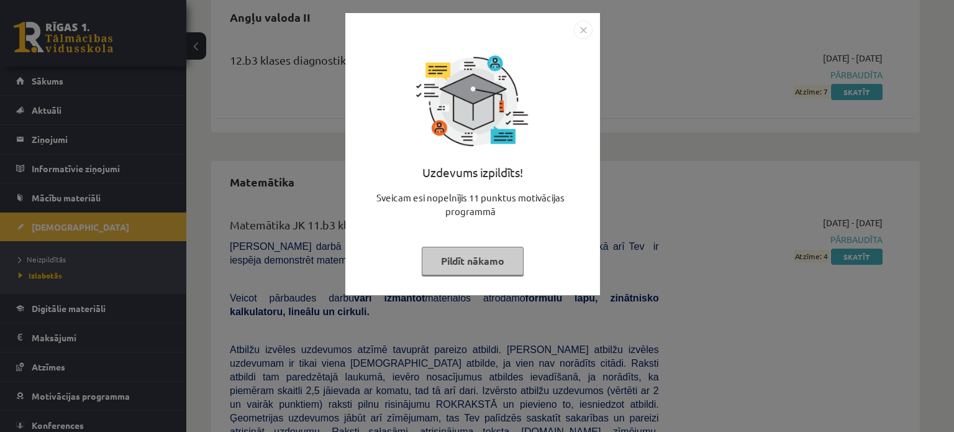
click at [439, 270] on button "Pildīt nākamo" at bounding box center [473, 261] width 102 height 29
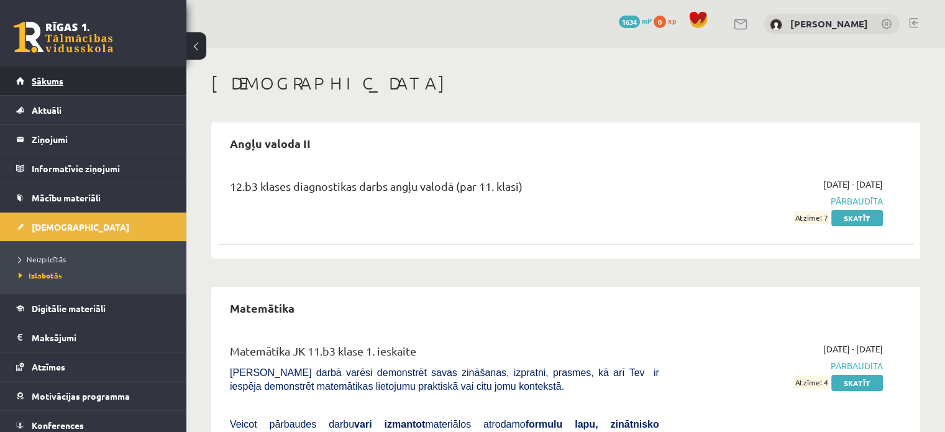
click at [50, 72] on link "Sākums" at bounding box center [93, 80] width 155 height 29
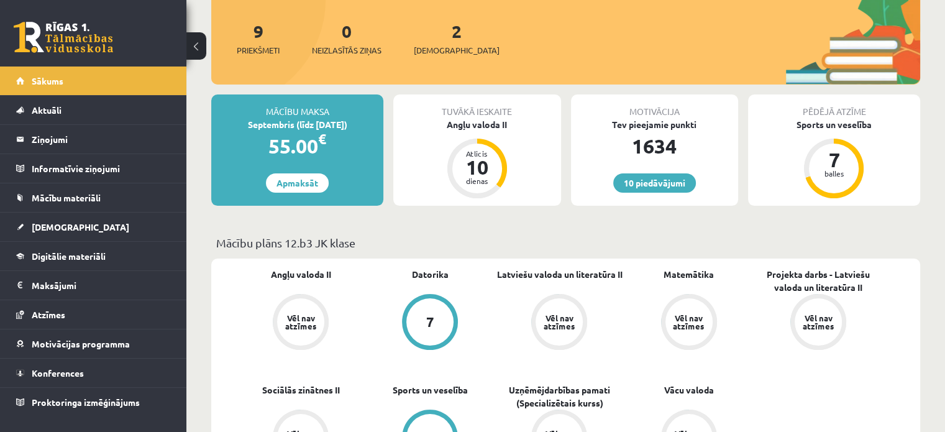
scroll to position [144, 0]
click at [56, 229] on span "[DEMOGRAPHIC_DATA]" at bounding box center [81, 226] width 98 height 11
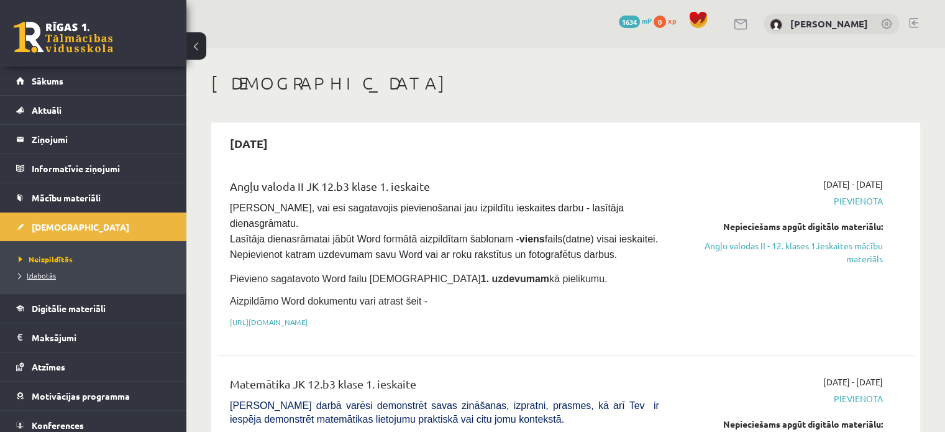
click at [47, 272] on span "Izlabotās" at bounding box center [37, 275] width 37 height 10
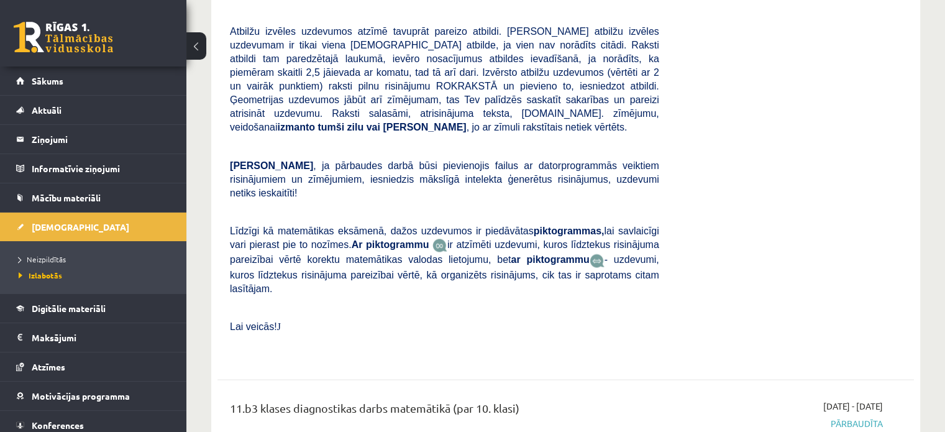
scroll to position [1986, 0]
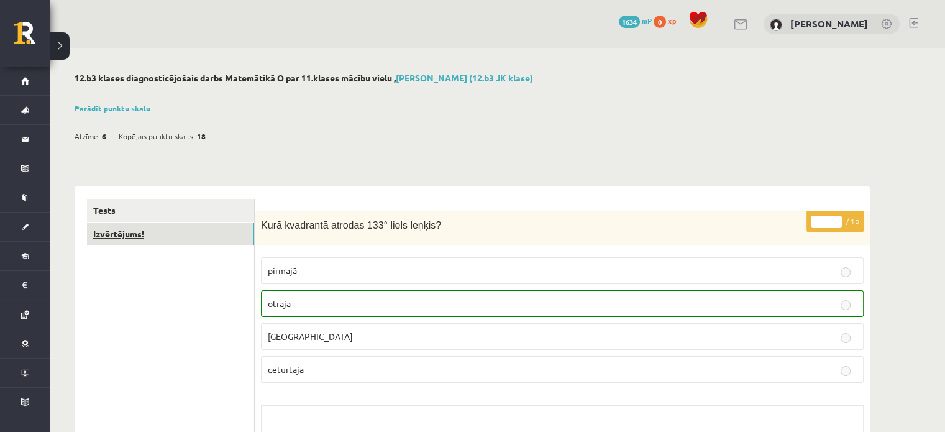
click at [109, 228] on link "Izvērtējums!" at bounding box center [170, 233] width 167 height 23
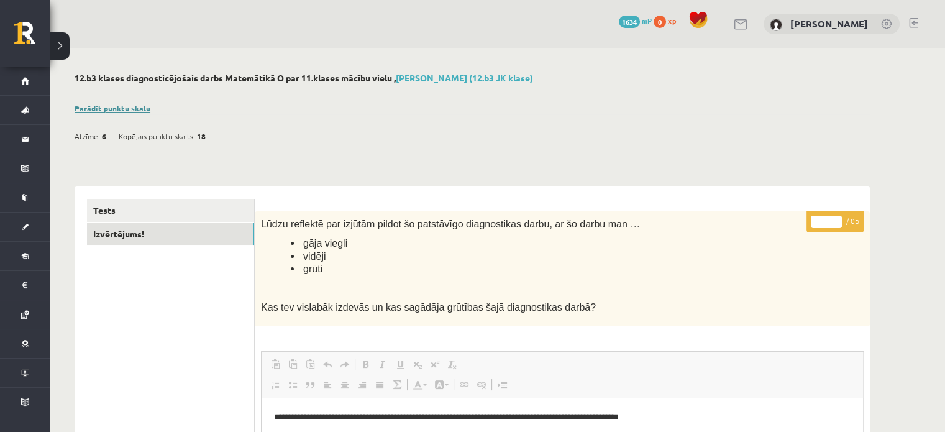
click at [102, 104] on link "Parādīt punktu skalu" at bounding box center [113, 108] width 76 height 10
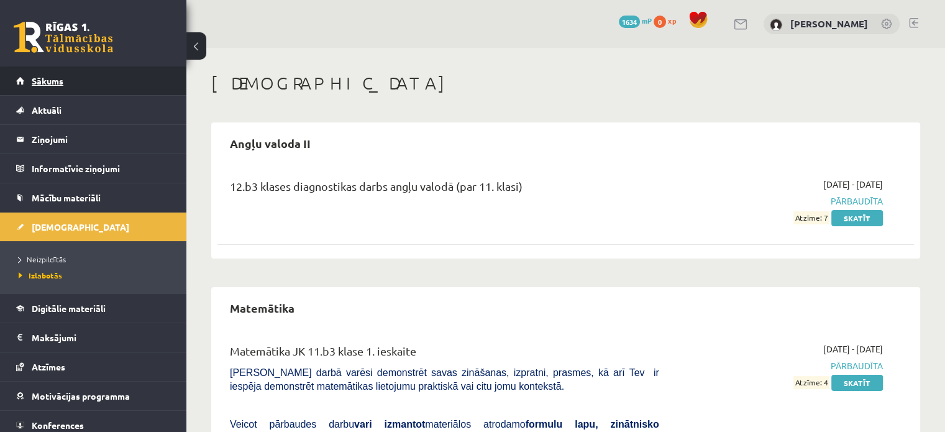
click at [62, 76] on span "Sākums" at bounding box center [48, 80] width 32 height 11
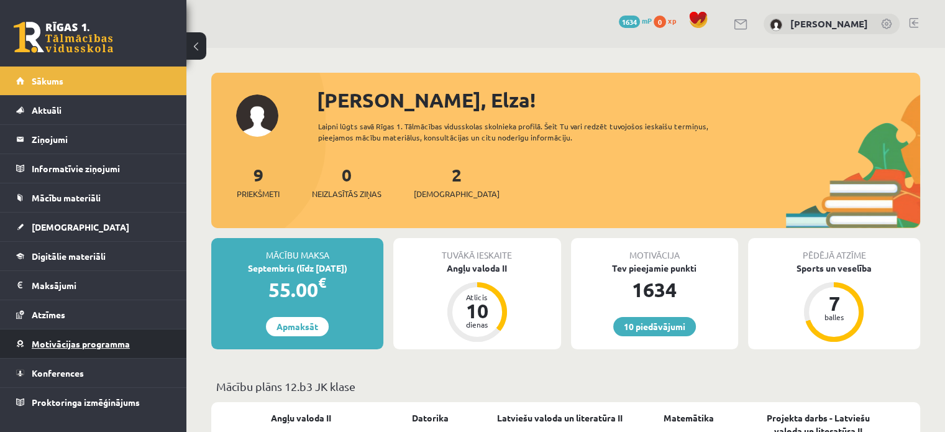
click at [84, 339] on span "Motivācijas programma" at bounding box center [81, 343] width 98 height 11
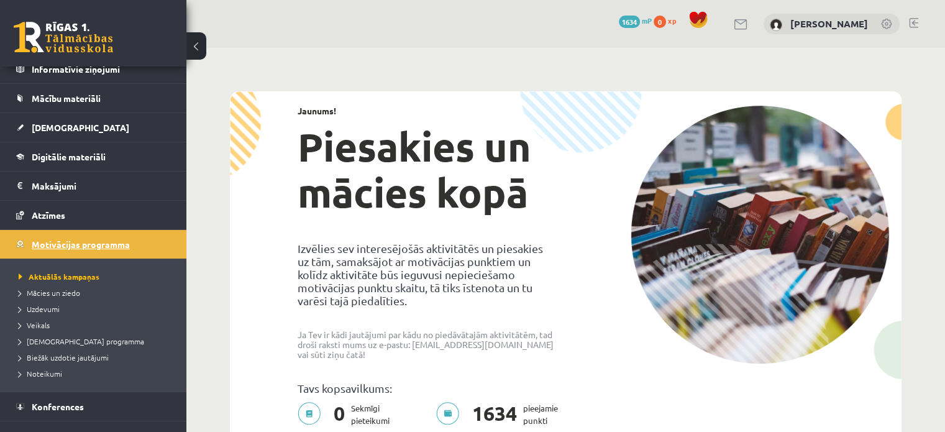
scroll to position [102, 0]
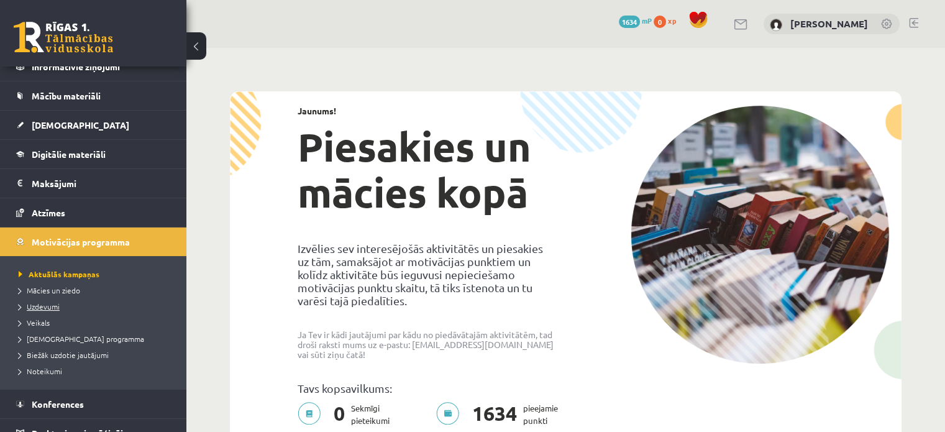
click at [42, 304] on span "Uzdevumi" at bounding box center [39, 306] width 41 height 10
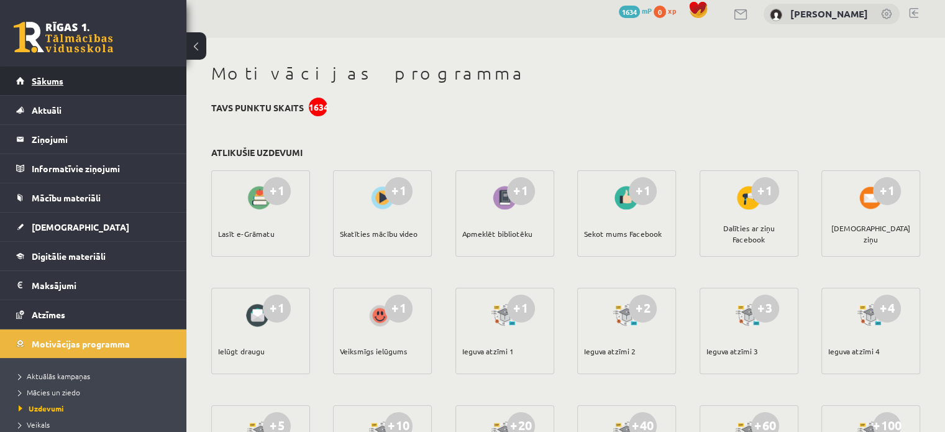
click at [65, 76] on link "Sākums" at bounding box center [93, 80] width 155 height 29
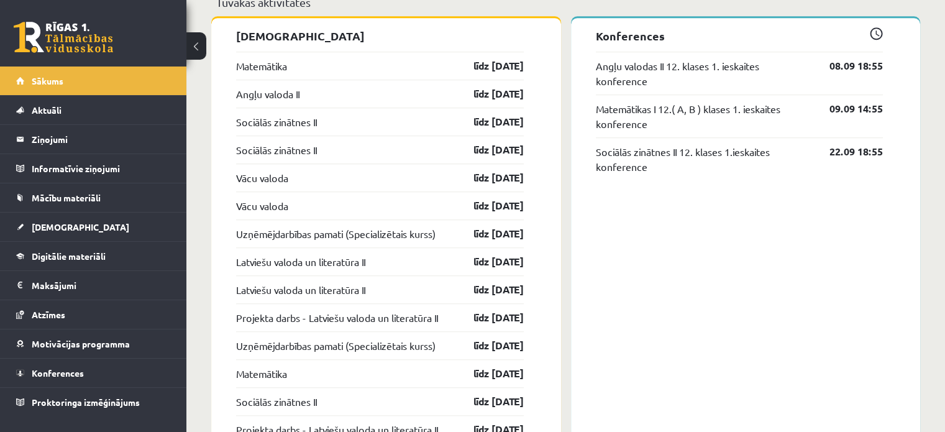
scroll to position [1015, 0]
